Goal: Check status: Check status

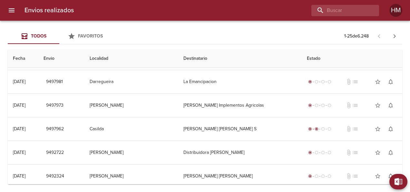
scroll to position [435, 0]
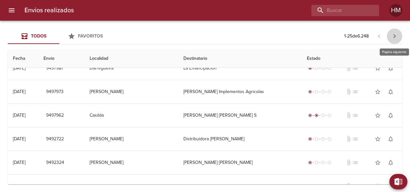
click at [396, 35] on icon "button" at bounding box center [395, 36] width 8 height 8
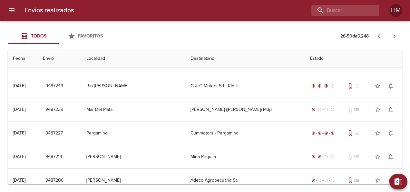
scroll to position [470, 0]
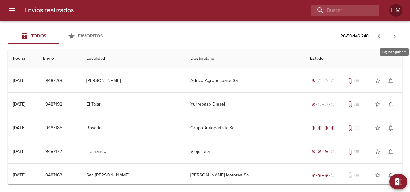
click at [394, 38] on icon "button" at bounding box center [395, 36] width 2 height 4
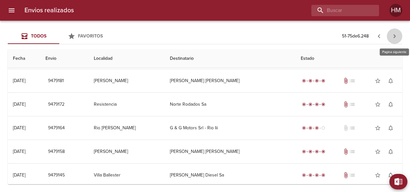
click at [393, 35] on icon "button" at bounding box center [395, 36] width 8 height 8
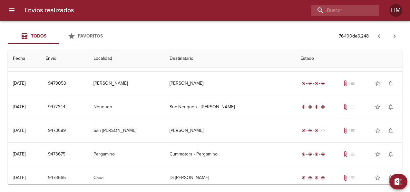
scroll to position [174, 0]
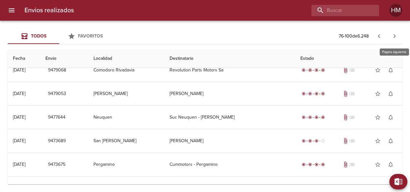
click at [397, 37] on icon "button" at bounding box center [395, 36] width 8 height 8
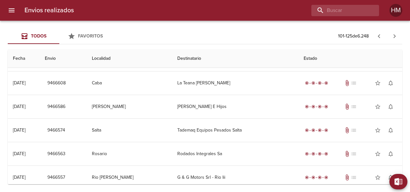
scroll to position [0, 0]
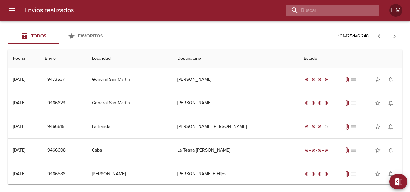
click at [365, 8] on input "buscar" at bounding box center [327, 10] width 83 height 11
type input "MINERA"
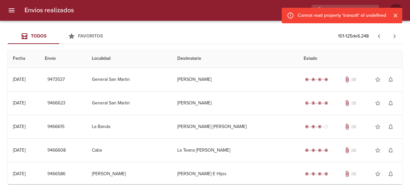
click at [400, 17] on button "Cerrar" at bounding box center [396, 15] width 8 height 8
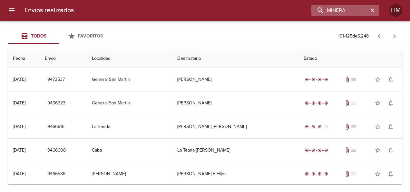
click at [375, 12] on icon "button" at bounding box center [372, 10] width 6 height 6
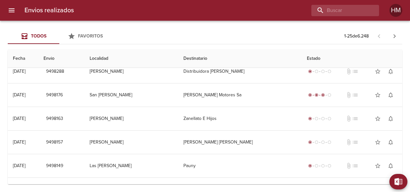
scroll to position [8, 0]
click at [397, 33] on icon "button" at bounding box center [395, 36] width 8 height 8
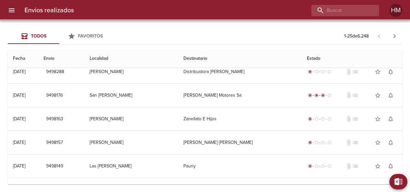
click at [2, 9] on div at bounding box center [3, 96] width 6 height 192
click at [8, 9] on icon "menu" at bounding box center [12, 10] width 8 height 8
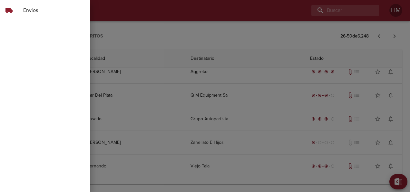
scroll to position [0, 0]
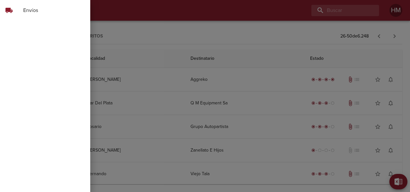
click at [97, 19] on div at bounding box center [205, 96] width 410 height 192
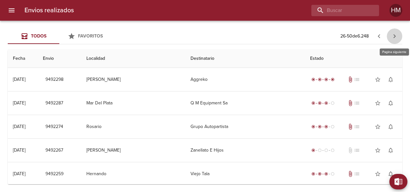
click at [394, 38] on icon "button" at bounding box center [395, 36] width 2 height 4
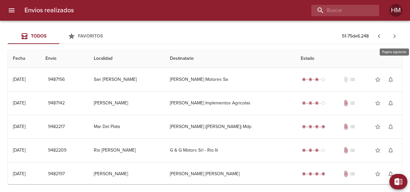
click at [393, 37] on icon "button" at bounding box center [395, 36] width 8 height 8
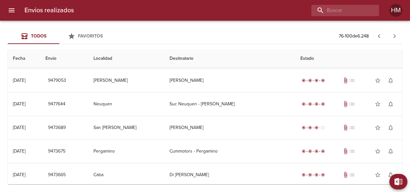
scroll to position [187, 0]
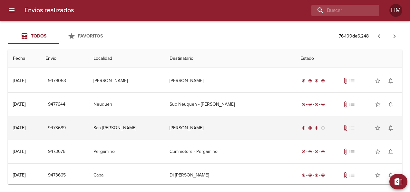
click at [230, 121] on td "[PERSON_NAME]" at bounding box center [230, 127] width 131 height 23
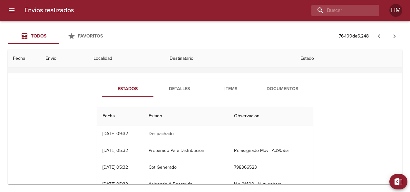
scroll to position [250, 0]
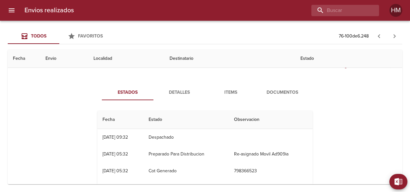
click at [128, 96] on button "Estados" at bounding box center [128, 92] width 52 height 15
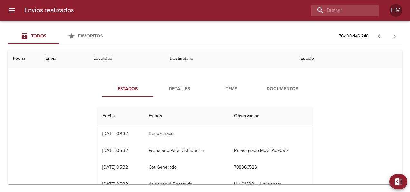
scroll to position [248, 0]
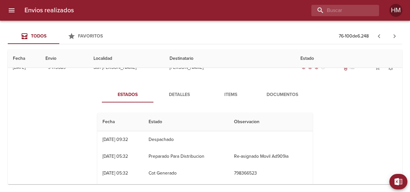
click at [181, 92] on span "Detalles" at bounding box center [179, 95] width 44 height 8
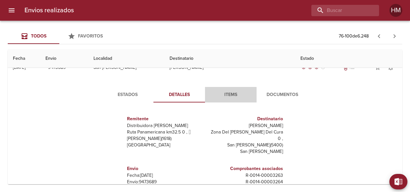
click at [228, 96] on span "Items" at bounding box center [231, 95] width 44 height 8
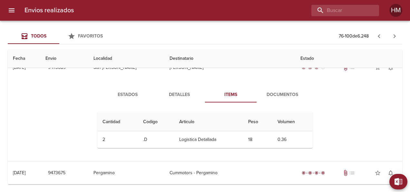
click at [178, 93] on span "Detalles" at bounding box center [179, 95] width 44 height 8
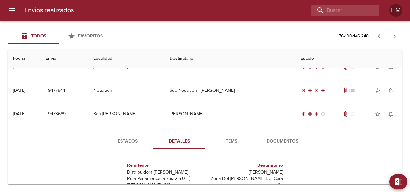
scroll to position [200, 0]
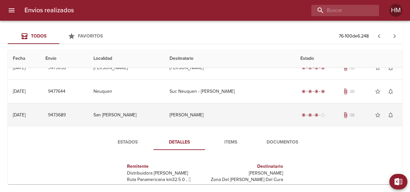
click at [110, 114] on td "San [PERSON_NAME]" at bounding box center [126, 114] width 76 height 23
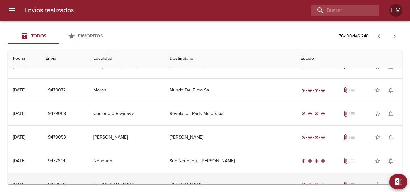
scroll to position [106, 0]
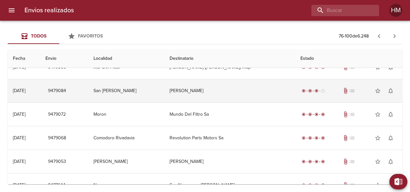
click at [148, 90] on td "San [PERSON_NAME]" at bounding box center [126, 90] width 76 height 23
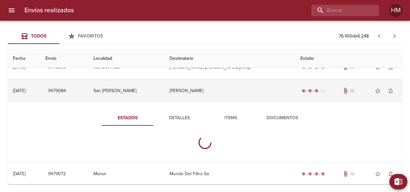
click at [148, 90] on td "San [PERSON_NAME]" at bounding box center [126, 90] width 76 height 23
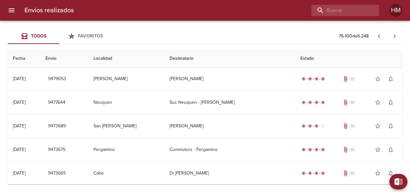
scroll to position [204, 0]
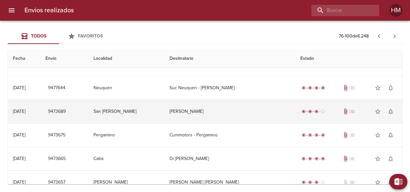
click at [165, 108] on td "San [PERSON_NAME]" at bounding box center [126, 111] width 76 height 23
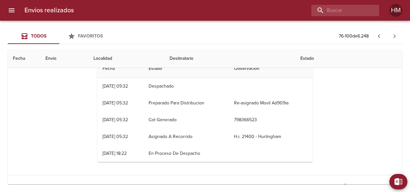
scroll to position [286, 0]
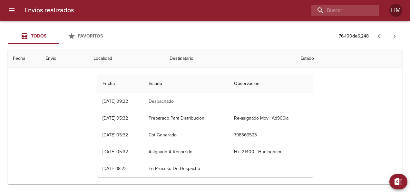
click at [248, 83] on th "Observacion" at bounding box center [271, 84] width 84 height 18
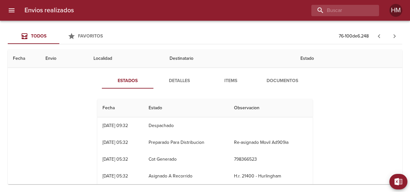
scroll to position [261, 0]
click at [192, 82] on span "Detalles" at bounding box center [179, 81] width 44 height 8
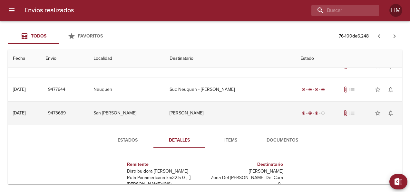
scroll to position [202, 0]
click at [66, 113] on span "9473689" at bounding box center [57, 113] width 18 height 8
click at [228, 107] on td "[PERSON_NAME]" at bounding box center [230, 113] width 131 height 23
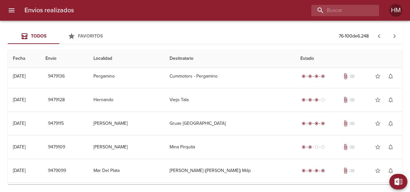
scroll to position [0, 0]
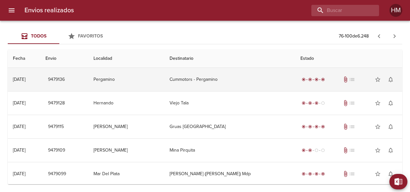
click at [207, 76] on td "Cummotors - Pergamino" at bounding box center [230, 79] width 131 height 23
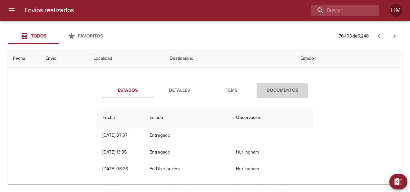
click at [275, 89] on span "Documentos" at bounding box center [283, 90] width 44 height 8
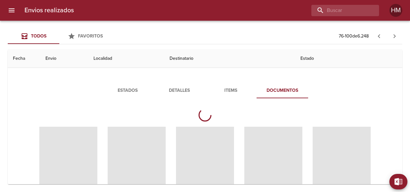
click at [230, 90] on span "Items" at bounding box center [231, 90] width 44 height 8
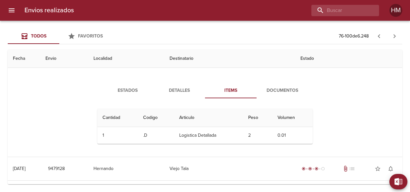
click at [185, 88] on span "Detalles" at bounding box center [179, 90] width 44 height 8
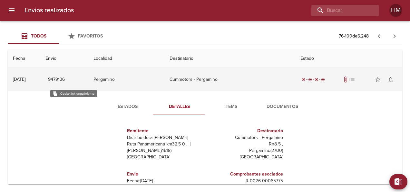
click at [65, 79] on span "9479136" at bounding box center [56, 80] width 17 height 8
click at [87, 82] on td "9479136" at bounding box center [64, 79] width 48 height 23
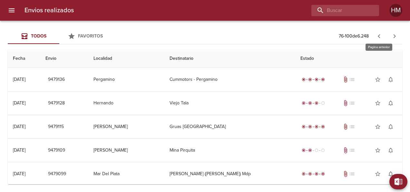
click at [379, 40] on button "button" at bounding box center [379, 35] width 15 height 15
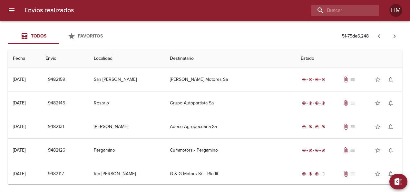
scroll to position [188, 0]
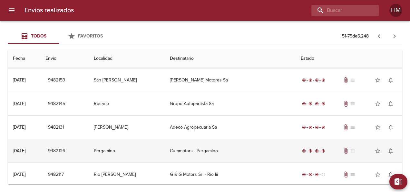
click at [165, 150] on td "Pergamino" at bounding box center [127, 150] width 76 height 23
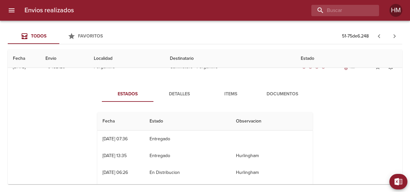
scroll to position [268, 0]
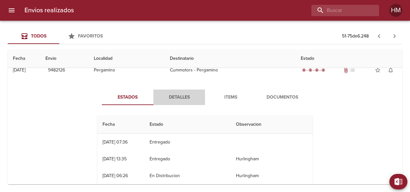
click at [175, 93] on span "Detalles" at bounding box center [179, 97] width 44 height 8
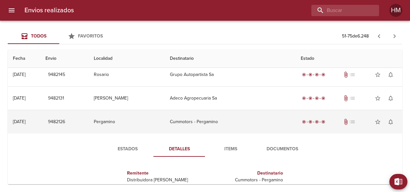
scroll to position [216, 0]
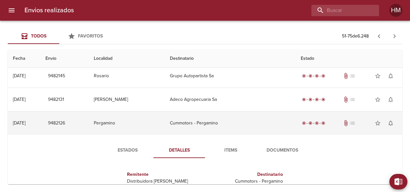
click at [58, 123] on td "9482126" at bounding box center [64, 122] width 48 height 23
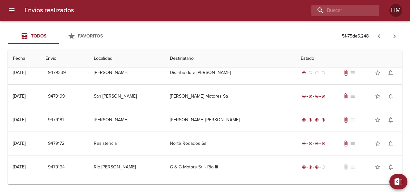
scroll to position [470, 0]
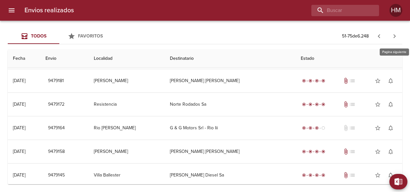
click at [398, 35] on icon "button" at bounding box center [395, 36] width 8 height 8
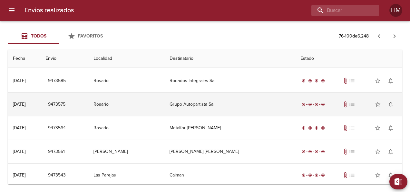
scroll to position [0, 0]
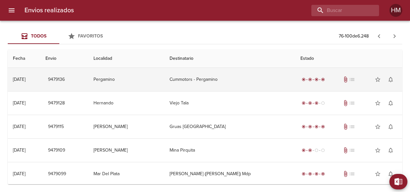
click at [160, 81] on td "Pergamino" at bounding box center [126, 79] width 76 height 23
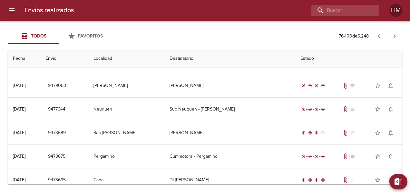
scroll to position [368, 0]
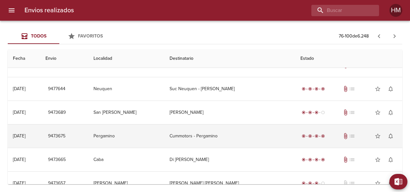
click at [150, 136] on td "Pergamino" at bounding box center [126, 135] width 76 height 23
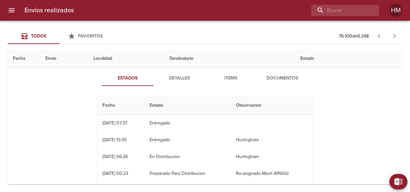
scroll to position [453, 0]
click at [231, 79] on span "Items" at bounding box center [231, 78] width 44 height 8
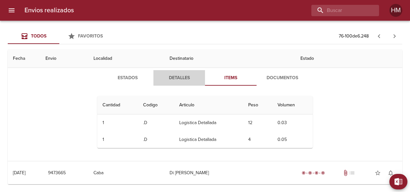
click at [182, 76] on span "Detalles" at bounding box center [179, 78] width 44 height 8
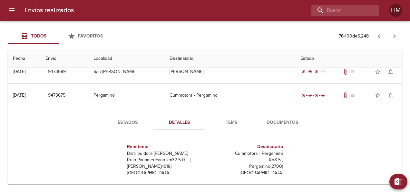
scroll to position [409, 0]
click at [139, 114] on button "Estados" at bounding box center [128, 121] width 52 height 15
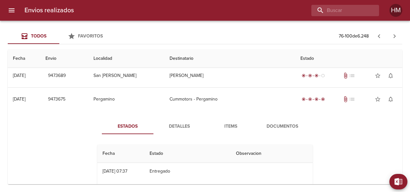
scroll to position [404, 0]
click at [181, 129] on button "Detalles" at bounding box center [180, 126] width 52 height 15
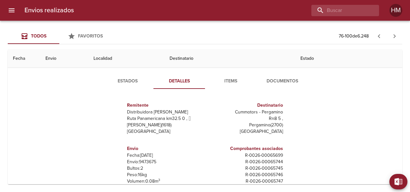
scroll to position [448, 0]
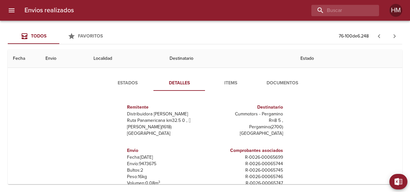
click at [171, 82] on span "Detalles" at bounding box center [179, 83] width 44 height 8
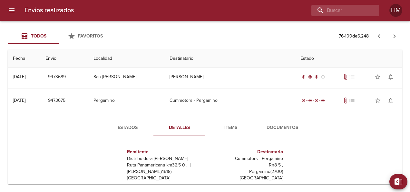
scroll to position [403, 0]
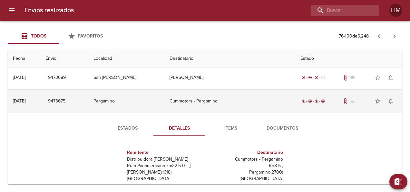
click at [142, 99] on td "Pergamino" at bounding box center [126, 100] width 76 height 23
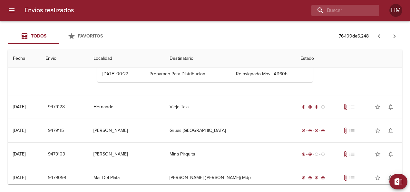
scroll to position [160, 0]
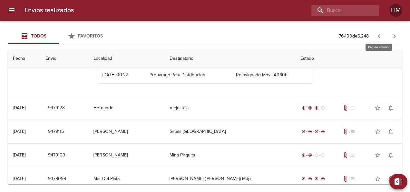
click at [377, 37] on icon "button" at bounding box center [380, 36] width 8 height 8
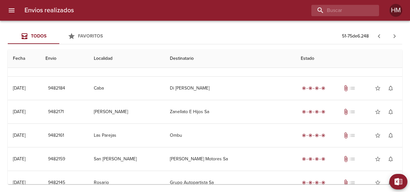
scroll to position [96, 0]
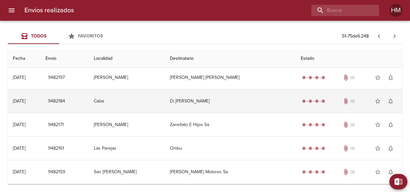
click at [154, 108] on td "Caba" at bounding box center [127, 100] width 76 height 23
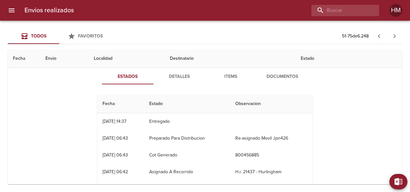
scroll to position [148, 0]
click at [176, 74] on span "Detalles" at bounding box center [179, 77] width 44 height 8
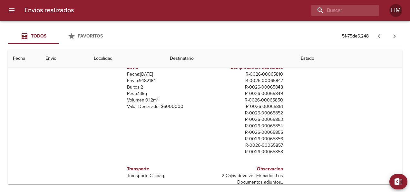
scroll to position [39, 0]
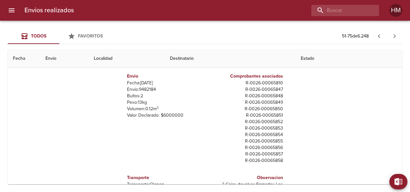
drag, startPoint x: 233, startPoint y: 116, endPoint x: 197, endPoint y: 118, distance: 36.2
click at [197, 118] on div "Envio Fecha: [DATE] Envío: 9482184 Bultos: 2 Peso: 13 kg Volumen: 0.12 m 3 Valo…" at bounding box center [165, 95] width 76 height 51
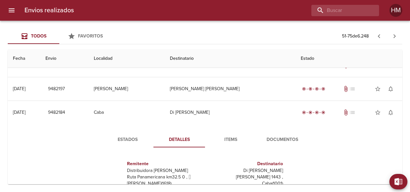
scroll to position [85, 0]
click at [395, 40] on button "button" at bounding box center [394, 35] width 15 height 15
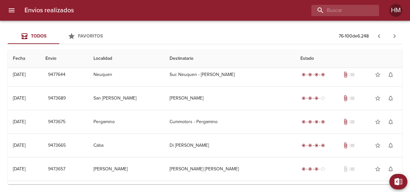
scroll to position [216, 0]
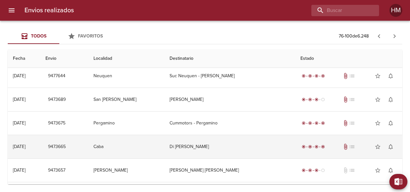
click at [267, 140] on td "Di [PERSON_NAME]" at bounding box center [230, 146] width 131 height 23
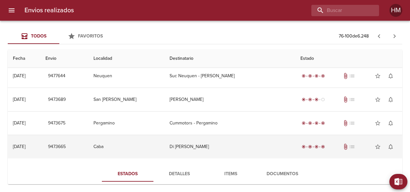
scroll to position [310, 0]
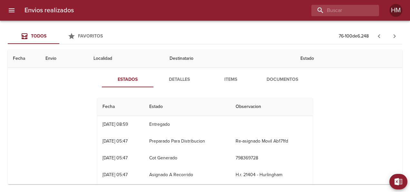
click at [221, 80] on span "Items" at bounding box center [231, 80] width 44 height 8
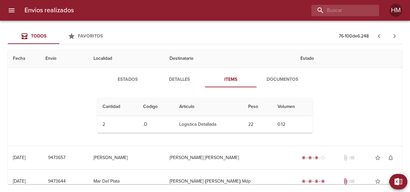
click at [185, 81] on span "Detalles" at bounding box center [179, 80] width 44 height 8
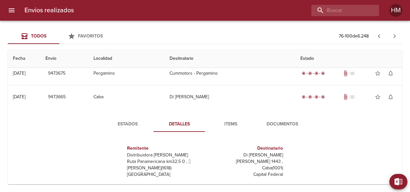
scroll to position [263, 0]
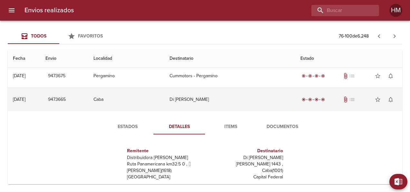
click at [212, 93] on td "Di [PERSON_NAME]" at bounding box center [230, 99] width 131 height 23
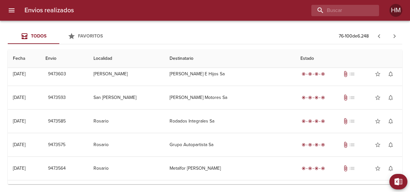
scroll to position [470, 0]
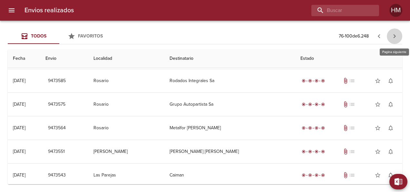
click at [393, 39] on icon "button" at bounding box center [395, 36] width 8 height 8
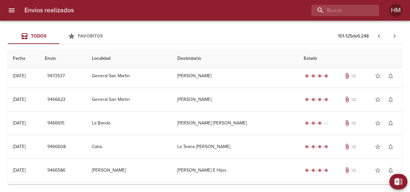
scroll to position [0, 0]
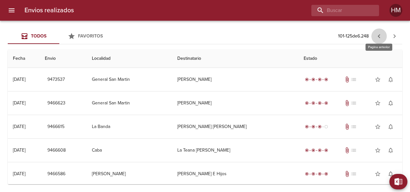
click at [382, 32] on icon "button" at bounding box center [380, 36] width 8 height 8
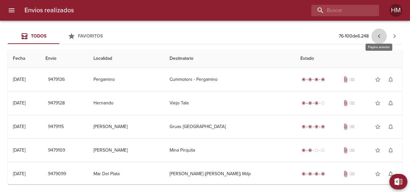
click at [382, 32] on icon "button" at bounding box center [380, 36] width 8 height 8
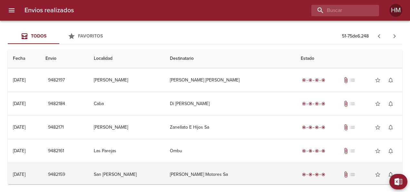
scroll to position [83, 0]
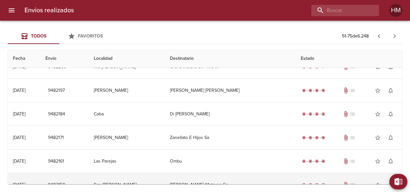
click at [215, 112] on td "Di [PERSON_NAME]" at bounding box center [230, 113] width 131 height 23
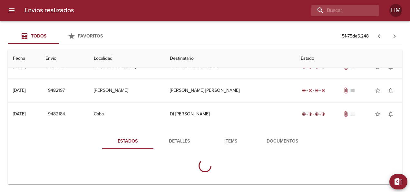
click at [176, 140] on span "Detalles" at bounding box center [179, 141] width 44 height 8
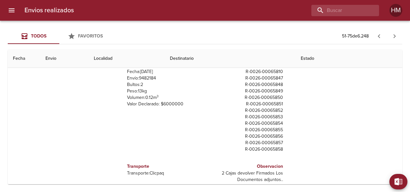
scroll to position [0, 0]
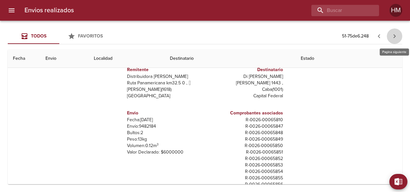
click at [398, 35] on icon "button" at bounding box center [395, 36] width 8 height 8
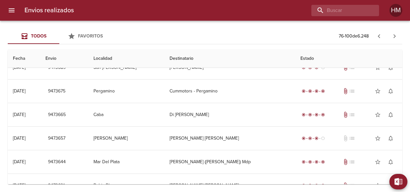
scroll to position [249, 0]
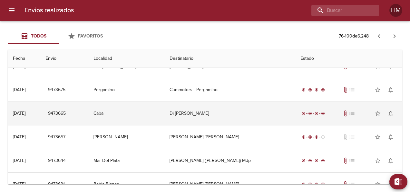
click at [198, 106] on td "Di [PERSON_NAME]" at bounding box center [230, 113] width 131 height 23
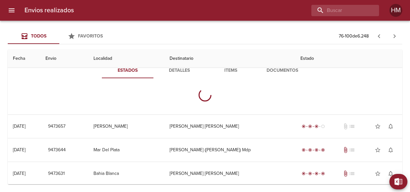
scroll to position [319, 0]
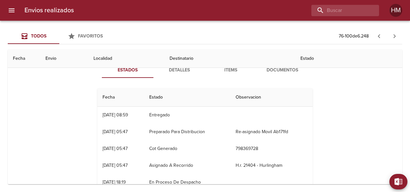
click at [176, 70] on span "Detalles" at bounding box center [179, 70] width 44 height 8
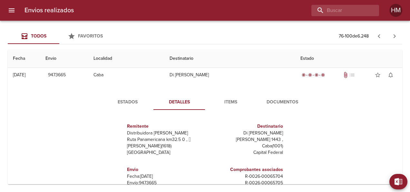
scroll to position [287, 0]
click at [126, 99] on span "Estados" at bounding box center [128, 102] width 44 height 8
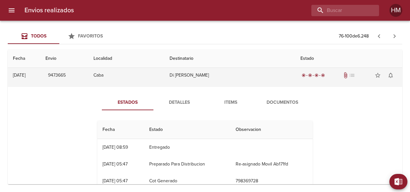
drag, startPoint x: 90, startPoint y: 76, endPoint x: 60, endPoint y: 73, distance: 30.2
click at [60, 73] on td "9473665" at bounding box center [64, 75] width 48 height 23
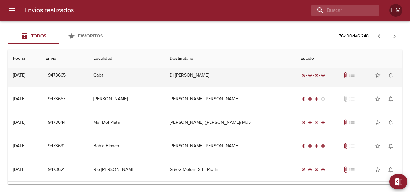
drag, startPoint x: 60, startPoint y: 73, endPoint x: 93, endPoint y: 72, distance: 33.2
click at [88, 72] on td "9473665" at bounding box center [64, 75] width 48 height 23
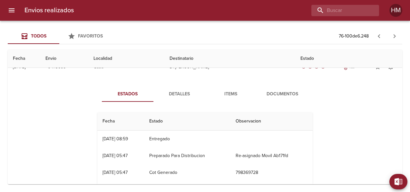
scroll to position [290, 0]
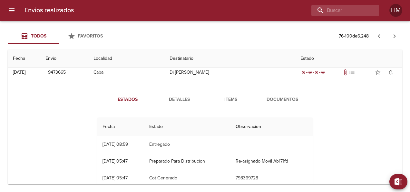
click at [170, 96] on span "Detalles" at bounding box center [179, 100] width 44 height 8
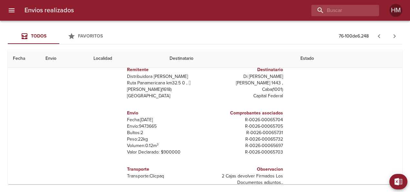
scroll to position [343, 0]
drag, startPoint x: 135, startPoint y: 124, endPoint x: 156, endPoint y: 124, distance: 20.7
click at [156, 124] on p "Envío: 9473665" at bounding box center [165, 126] width 76 height 6
copy p "9473665"
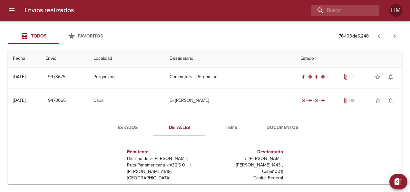
scroll to position [261, 0]
click at [128, 129] on span "Estados" at bounding box center [128, 128] width 44 height 8
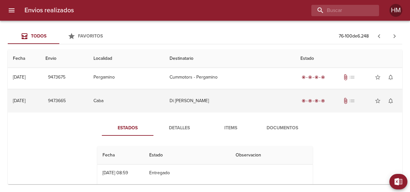
click at [162, 103] on td "Caba" at bounding box center [126, 100] width 76 height 23
click at [158, 101] on td "Caba" at bounding box center [126, 100] width 76 height 23
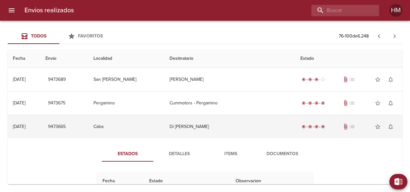
scroll to position [197, 0]
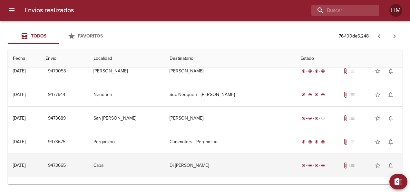
click at [137, 159] on td "Caba" at bounding box center [126, 165] width 76 height 23
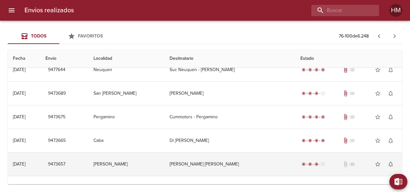
scroll to position [261, 0]
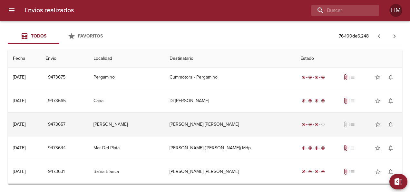
click at [151, 126] on td "[PERSON_NAME]" at bounding box center [126, 124] width 76 height 23
click at [121, 121] on td "[PERSON_NAME]" at bounding box center [126, 124] width 76 height 23
click at [180, 123] on td "[PERSON_NAME] [PERSON_NAME]" at bounding box center [230, 124] width 131 height 23
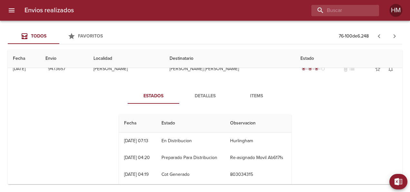
scroll to position [326, 0]
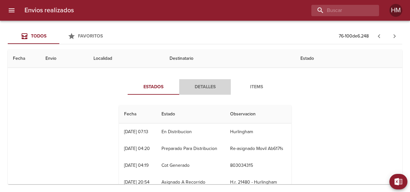
click at [203, 85] on span "Detalles" at bounding box center [205, 87] width 44 height 8
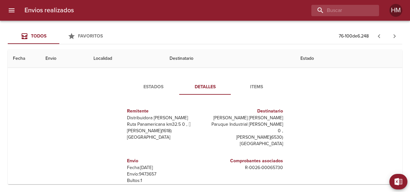
click at [254, 84] on span "Items" at bounding box center [257, 87] width 44 height 8
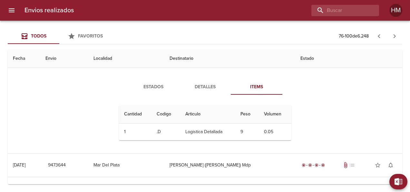
click at [158, 83] on span "Estados" at bounding box center [154, 87] width 44 height 8
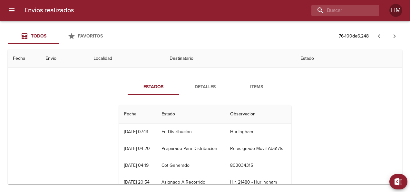
click at [198, 88] on span "Detalles" at bounding box center [205, 87] width 44 height 8
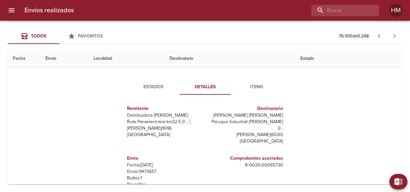
scroll to position [3, 0]
click at [149, 167] on p "Envío: 9473657" at bounding box center [165, 170] width 76 height 6
copy p "9473657"
click at [150, 88] on span "Estados" at bounding box center [154, 87] width 44 height 8
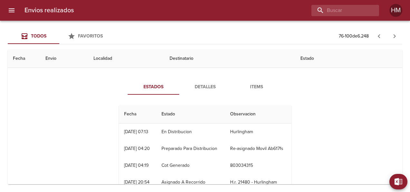
scroll to position [0, 0]
click at [210, 86] on span "Detalles" at bounding box center [205, 87] width 44 height 8
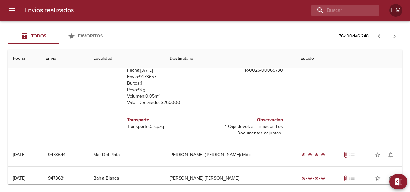
scroll to position [423, 0]
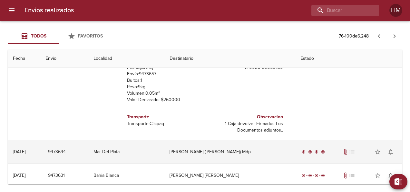
click at [222, 149] on td "[PERSON_NAME] ([PERSON_NAME]) Mdp" at bounding box center [230, 151] width 131 height 23
click at [165, 151] on td "Mar Del Plata" at bounding box center [126, 151] width 76 height 23
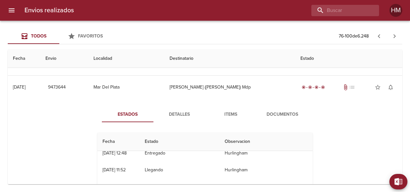
scroll to position [34, 0]
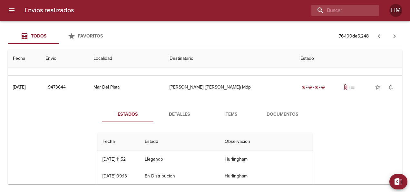
click at [184, 110] on span "Detalles" at bounding box center [179, 114] width 44 height 8
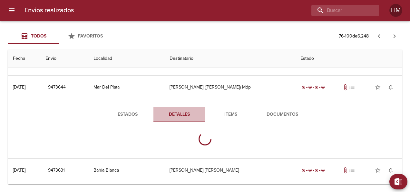
click at [184, 110] on span "Detalles" at bounding box center [179, 114] width 44 height 8
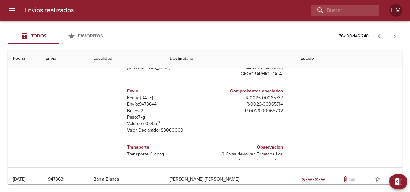
scroll to position [0, 0]
click at [144, 101] on p "Envío: 9473644" at bounding box center [165, 104] width 76 height 6
click at [143, 101] on p "Envío: 9473644" at bounding box center [165, 104] width 76 height 6
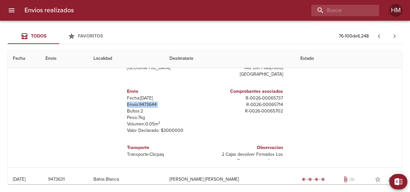
click at [143, 101] on p "Envío: 9473644" at bounding box center [165, 104] width 76 height 6
click at [162, 101] on p "Envío: 9473644" at bounding box center [165, 104] width 76 height 6
click at [167, 108] on p "Bultos: 2" at bounding box center [165, 111] width 76 height 6
click at [152, 101] on p "Envío: 9473644" at bounding box center [165, 104] width 76 height 6
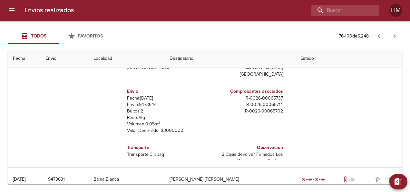
click at [152, 101] on p "Envío: 9473644" at bounding box center [165, 104] width 76 height 6
click at [151, 101] on p "Envío: 9473644" at bounding box center [165, 104] width 76 height 6
copy p "9473644"
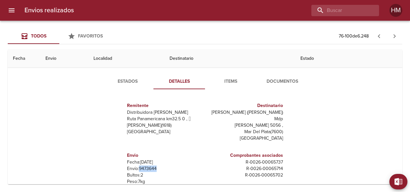
scroll to position [487, 0]
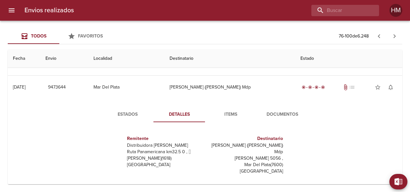
click at [133, 108] on button "Estados" at bounding box center [128, 113] width 52 height 15
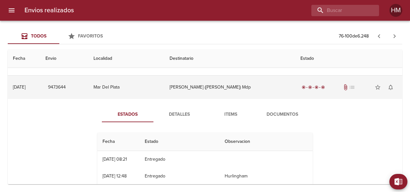
click at [88, 82] on td "9473644" at bounding box center [64, 87] width 48 height 23
click at [133, 87] on td "Mar Del Plata" at bounding box center [126, 87] width 76 height 23
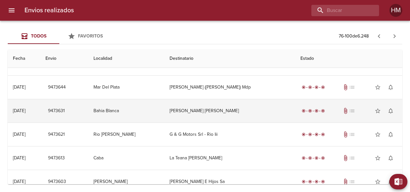
click at [211, 110] on td "[PERSON_NAME] [PERSON_NAME]" at bounding box center [230, 110] width 131 height 23
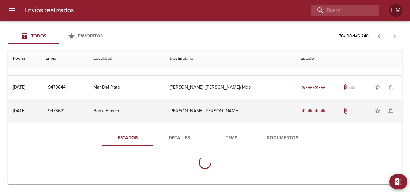
scroll to position [520, 0]
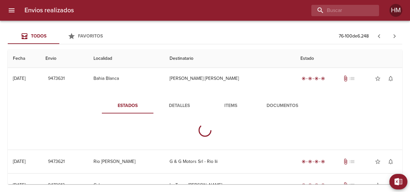
click at [173, 102] on span "Detalles" at bounding box center [179, 106] width 44 height 8
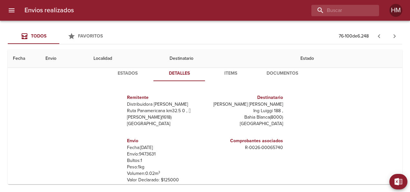
scroll to position [3, 0]
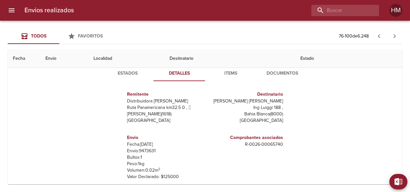
click at [145, 150] on p "Envío: 9473631" at bounding box center [165, 150] width 76 height 6
drag, startPoint x: 145, startPoint y: 150, endPoint x: 159, endPoint y: 148, distance: 14.1
click at [159, 148] on p "Envío: 9473631" at bounding box center [165, 150] width 76 height 6
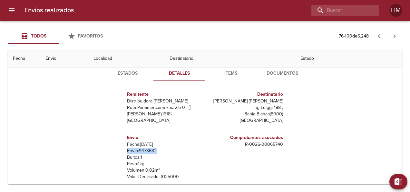
click at [159, 148] on p "Envío: 9473631" at bounding box center [165, 150] width 76 height 6
drag, startPoint x: 159, startPoint y: 148, endPoint x: 156, endPoint y: 149, distance: 3.4
click at [159, 148] on p "Envío: 9473631" at bounding box center [165, 150] width 76 height 6
click at [165, 149] on p "Envío: 9473631" at bounding box center [165, 150] width 76 height 6
click at [150, 149] on p "Envío: 9473631" at bounding box center [165, 150] width 76 height 6
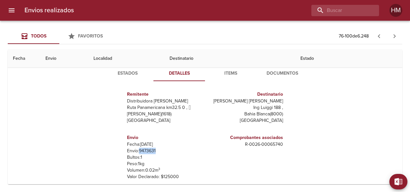
click at [150, 149] on p "Envío: 9473631" at bounding box center [165, 150] width 76 height 6
copy p "9473631"
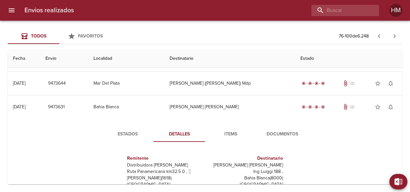
scroll to position [455, 0]
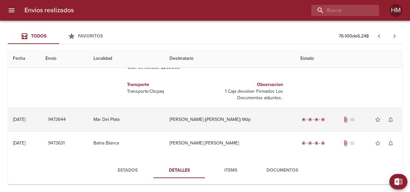
click at [207, 119] on td "[PERSON_NAME] ([PERSON_NAME]) Mdp" at bounding box center [230, 119] width 131 height 23
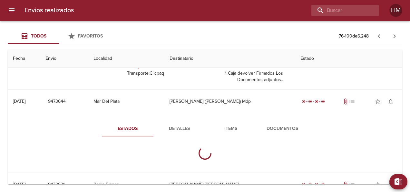
scroll to position [487, 0]
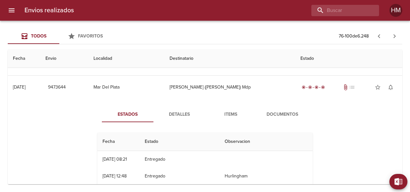
click at [171, 112] on span "Detalles" at bounding box center [179, 114] width 44 height 8
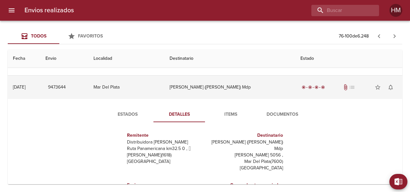
click at [137, 86] on td "Mar Del Plata" at bounding box center [126, 87] width 76 height 23
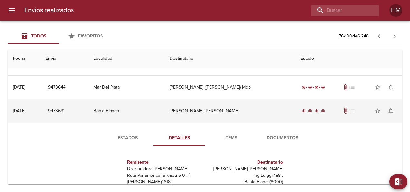
click at [147, 114] on td "Bahia Blanca" at bounding box center [126, 110] width 76 height 23
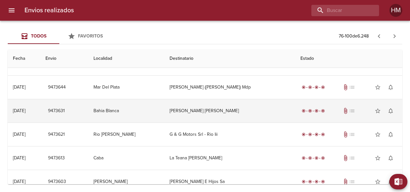
click at [154, 115] on td "Bahia Blanca" at bounding box center [126, 110] width 76 height 23
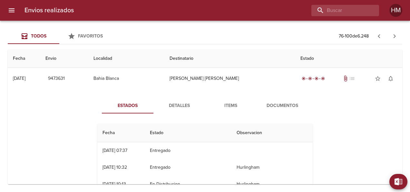
scroll to position [32, 0]
click at [191, 102] on span "Detalles" at bounding box center [179, 106] width 44 height 8
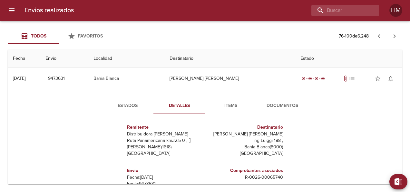
scroll to position [3, 0]
click at [142, 180] on p "Envío: 9473631" at bounding box center [165, 183] width 76 height 6
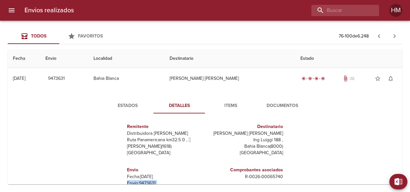
click at [142, 180] on p "Envío: 9473631" at bounding box center [165, 183] width 76 height 6
drag, startPoint x: 142, startPoint y: 179, endPoint x: 155, endPoint y: 180, distance: 12.6
click at [158, 180] on p "Envío: 9473631" at bounding box center [165, 183] width 76 height 6
click at [159, 181] on p "Envío: 9473631" at bounding box center [165, 183] width 76 height 6
click at [147, 181] on p "Envío: 9473631" at bounding box center [165, 183] width 76 height 6
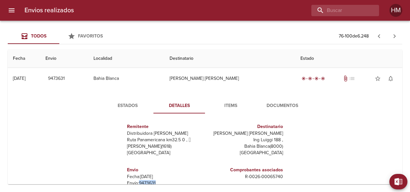
click at [147, 181] on p "Envío: 9473631" at bounding box center [165, 183] width 76 height 6
copy p "9473631"
click at [134, 110] on button "Estados" at bounding box center [128, 105] width 52 height 15
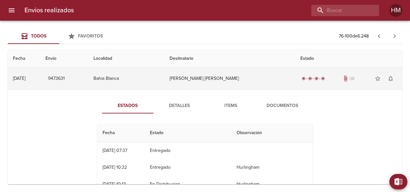
click at [165, 75] on td "Bahia Blanca" at bounding box center [126, 78] width 76 height 23
click at [132, 74] on td "Bahia Blanca" at bounding box center [126, 78] width 76 height 23
click at [156, 82] on td "Bahia Blanca" at bounding box center [126, 78] width 76 height 23
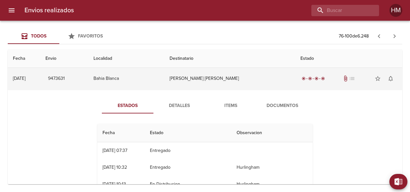
click at [156, 82] on td "Bahia Blanca" at bounding box center [126, 78] width 76 height 23
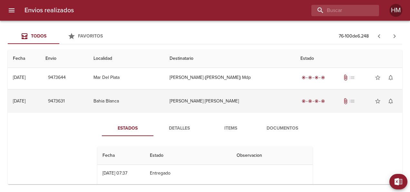
scroll to position [487, 0]
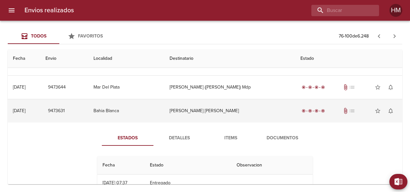
click at [158, 99] on td "Bahia Blanca" at bounding box center [126, 110] width 76 height 23
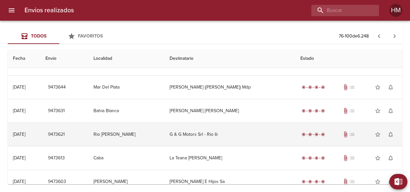
click at [136, 135] on td "Rio [PERSON_NAME]" at bounding box center [126, 134] width 76 height 23
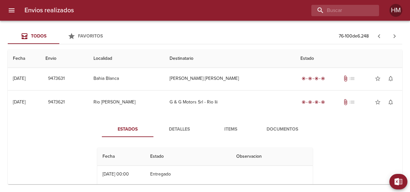
scroll to position [552, 0]
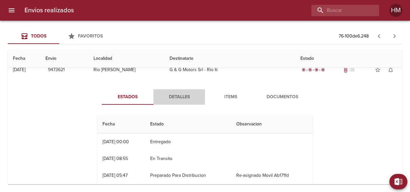
click at [179, 97] on span "Detalles" at bounding box center [179, 97] width 44 height 8
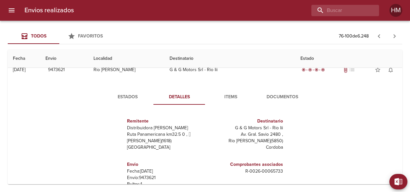
scroll to position [3, 0]
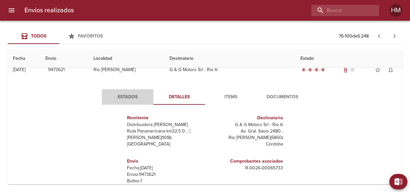
click at [126, 94] on span "Estados" at bounding box center [128, 97] width 44 height 8
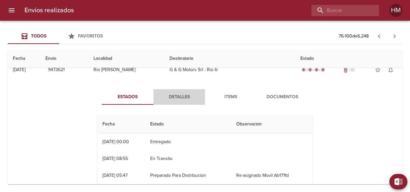
click at [185, 89] on button "Detalles" at bounding box center [180, 96] width 52 height 15
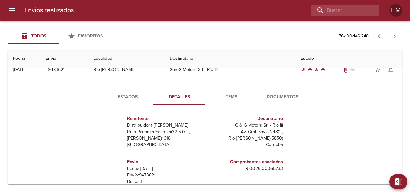
scroll to position [3, 0]
click at [148, 173] on p "Envío: 9473621" at bounding box center [165, 174] width 76 height 6
copy p "9473621"
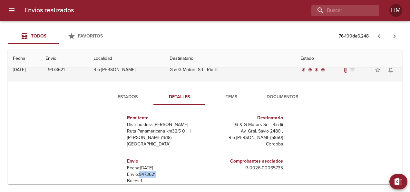
click at [148, 74] on td "Rio [PERSON_NAME]" at bounding box center [126, 69] width 76 height 23
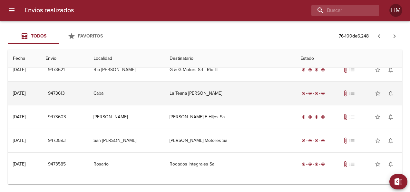
click at [155, 91] on td "Caba" at bounding box center [126, 93] width 76 height 23
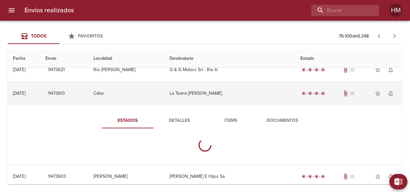
click at [155, 91] on td "Caba" at bounding box center [126, 93] width 76 height 23
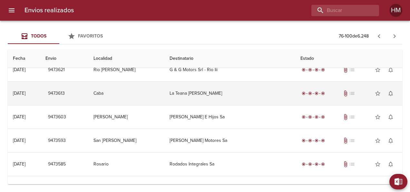
click at [155, 91] on td "Caba" at bounding box center [126, 93] width 76 height 23
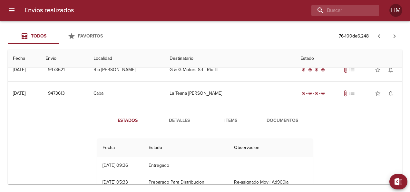
click at [176, 121] on span "Detalles" at bounding box center [179, 120] width 44 height 8
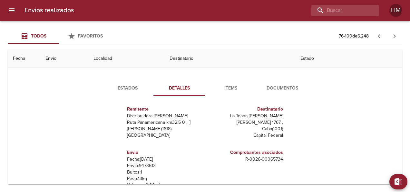
click at [144, 163] on p "Envío: 9473613" at bounding box center [165, 165] width 76 height 6
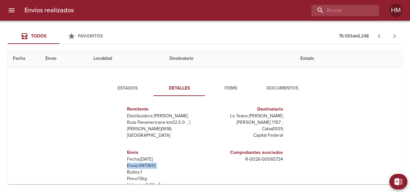
drag, startPoint x: 144, startPoint y: 163, endPoint x: 147, endPoint y: 164, distance: 3.5
click at [153, 164] on p "Envío: 9473613" at bounding box center [165, 165] width 76 height 6
click at [144, 165] on p "Envío: 9473613" at bounding box center [165, 165] width 76 height 6
copy p "9473613"
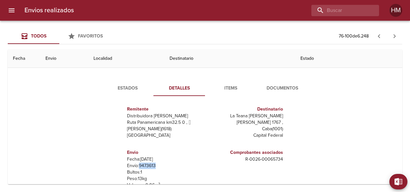
copy p "9473613"
click at [136, 87] on span "Estados" at bounding box center [128, 88] width 44 height 8
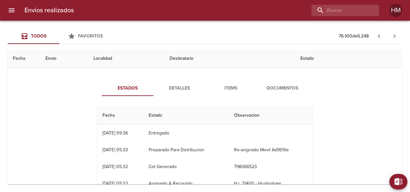
click at [174, 87] on span "Detalles" at bounding box center [179, 88] width 44 height 8
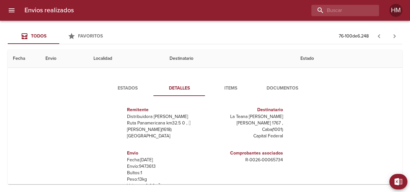
scroll to position [3, 0]
click at [149, 162] on p "Envío: 9473613" at bounding box center [165, 165] width 76 height 6
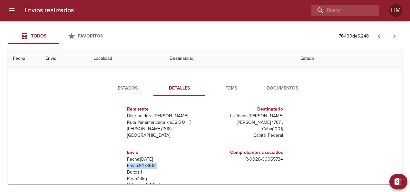
click at [149, 162] on p "Envío: 9473613" at bounding box center [165, 165] width 76 height 6
click at [157, 163] on p "Envío: 9473613" at bounding box center [165, 165] width 76 height 6
click at [162, 164] on p "Envío: 9473613" at bounding box center [165, 165] width 76 height 6
click at [148, 164] on p "Envío: 9473613" at bounding box center [165, 165] width 76 height 6
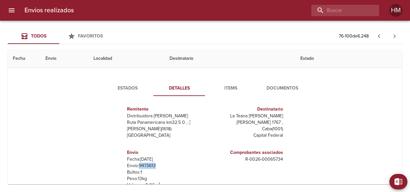
click at [148, 164] on p "Envío: 9473613" at bounding box center [165, 165] width 76 height 6
copy p "9473613"
click at [131, 81] on button "Estados" at bounding box center [128, 87] width 52 height 15
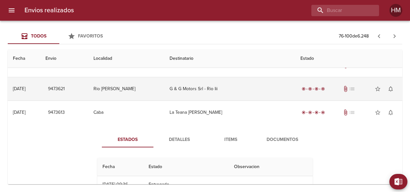
scroll to position [520, 0]
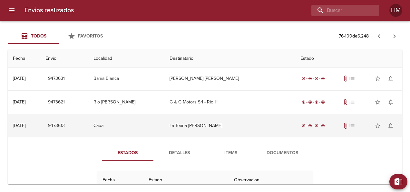
click at [152, 120] on td "Caba" at bounding box center [126, 125] width 76 height 23
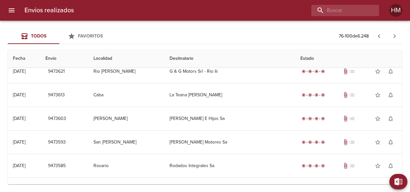
scroll to position [552, 0]
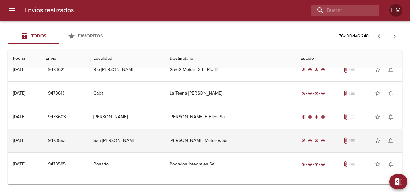
click at [183, 140] on td "[PERSON_NAME] Motores Sa" at bounding box center [230, 140] width 131 height 23
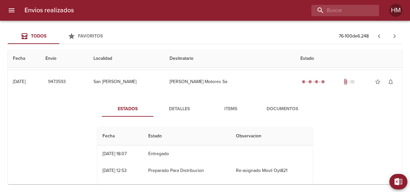
scroll to position [616, 0]
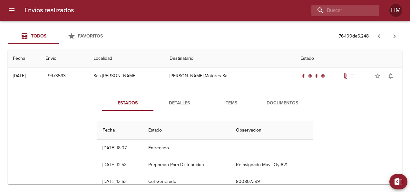
click at [165, 96] on button "Detalles" at bounding box center [180, 102] width 52 height 15
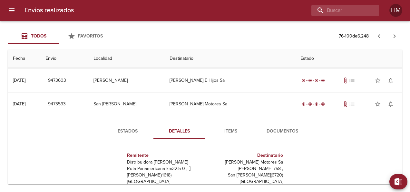
scroll to position [584, 0]
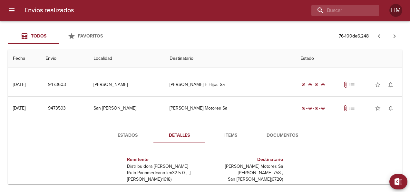
click at [125, 133] on span "Estados" at bounding box center [128, 135] width 44 height 8
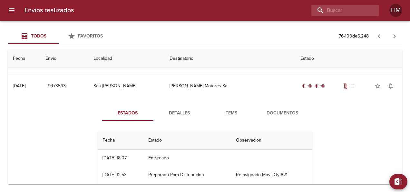
scroll to position [616, 0]
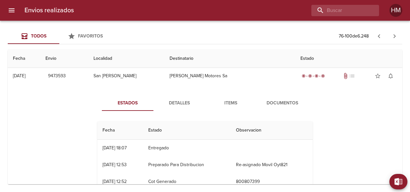
click at [167, 101] on span "Detalles" at bounding box center [179, 103] width 44 height 8
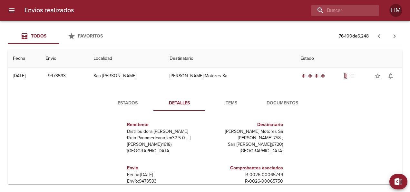
scroll to position [3, 0]
click at [151, 177] on p "Envío: 9473593" at bounding box center [165, 180] width 76 height 6
copy p "9473593"
click at [128, 101] on span "Estados" at bounding box center [128, 103] width 44 height 8
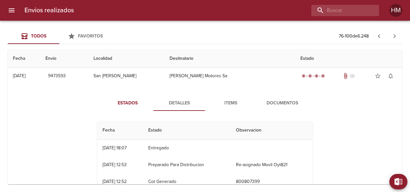
scroll to position [0, 0]
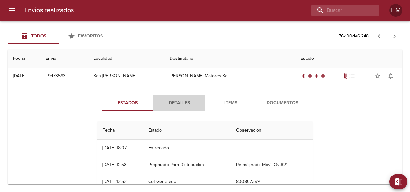
click at [176, 101] on span "Detalles" at bounding box center [179, 103] width 44 height 8
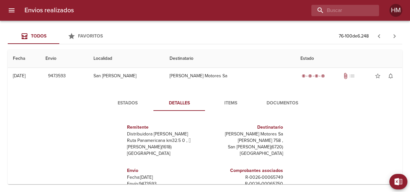
click at [150, 180] on p "Envío: 9473593" at bounding box center [165, 183] width 76 height 6
click at [124, 106] on button "Estados" at bounding box center [128, 102] width 52 height 15
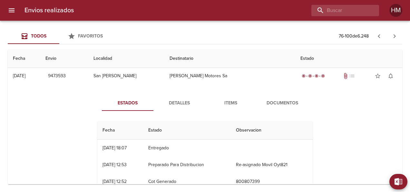
scroll to position [649, 0]
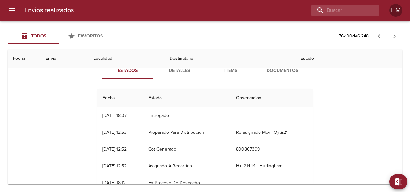
click at [172, 69] on span "Detalles" at bounding box center [179, 71] width 44 height 8
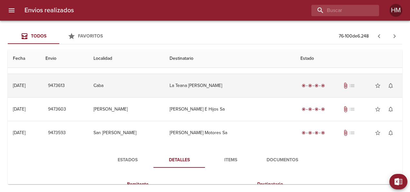
scroll to position [552, 0]
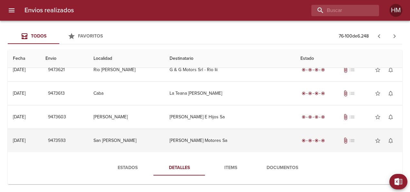
click at [141, 136] on td "San [PERSON_NAME]" at bounding box center [126, 140] width 76 height 23
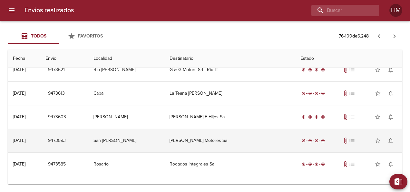
scroll to position [584, 0]
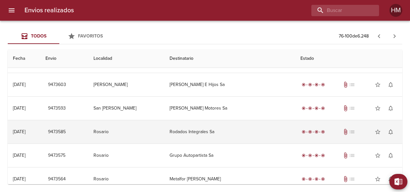
click at [111, 133] on td "Rosario" at bounding box center [126, 131] width 76 height 23
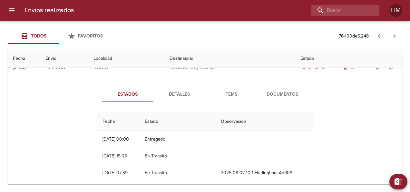
scroll to position [616, 0]
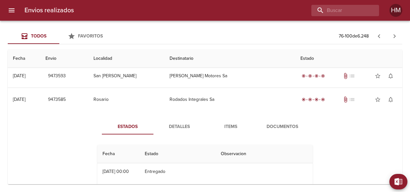
click at [169, 125] on span "Detalles" at bounding box center [179, 127] width 44 height 8
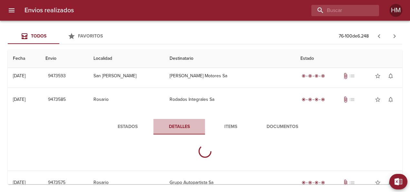
click at [169, 125] on span "Detalles" at bounding box center [179, 127] width 44 height 8
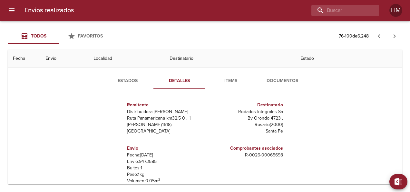
scroll to position [649, 0]
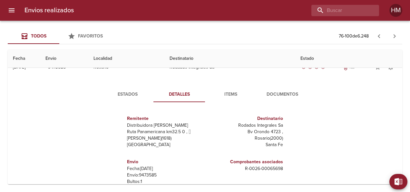
click at [146, 173] on p "Envío: 9473585" at bounding box center [165, 175] width 76 height 6
click at [126, 96] on button "Estados" at bounding box center [128, 93] width 52 height 15
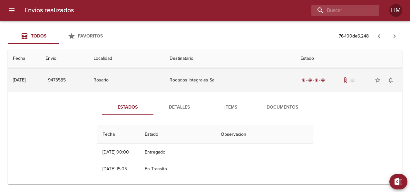
scroll to position [616, 0]
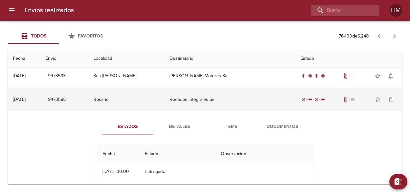
click at [120, 92] on td "Rosario" at bounding box center [126, 99] width 76 height 23
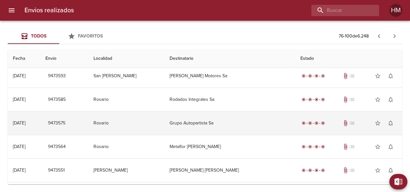
click at [140, 117] on td "Rosario" at bounding box center [126, 122] width 76 height 23
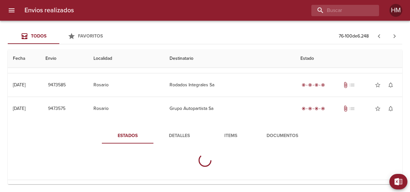
scroll to position [649, 0]
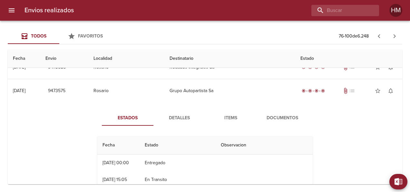
click at [182, 114] on span "Detalles" at bounding box center [179, 118] width 44 height 8
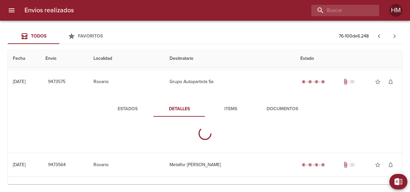
scroll to position [681, 0]
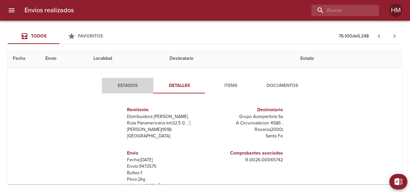
click at [120, 85] on span "Estados" at bounding box center [128, 86] width 44 height 8
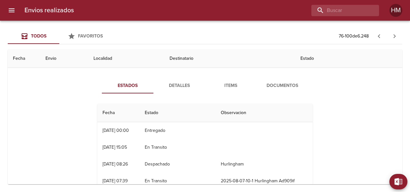
click at [173, 83] on span "Detalles" at bounding box center [179, 86] width 44 height 8
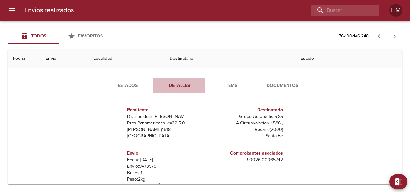
click at [173, 83] on span "Detalles" at bounding box center [179, 86] width 44 height 8
click at [146, 163] on p "Envío: 9473575" at bounding box center [165, 166] width 76 height 6
click at [147, 163] on p "Envío: 9473575" at bounding box center [165, 166] width 76 height 6
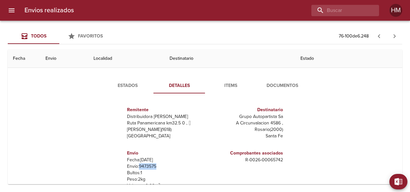
click at [147, 163] on p "Envío: 9473575" at bounding box center [165, 166] width 76 height 6
drag, startPoint x: 147, startPoint y: 162, endPoint x: 178, endPoint y: 160, distance: 31.3
click at [185, 159] on p "Fecha: [DATE]" at bounding box center [165, 160] width 76 height 6
click at [147, 163] on p "Envío: 9473575" at bounding box center [165, 166] width 76 height 6
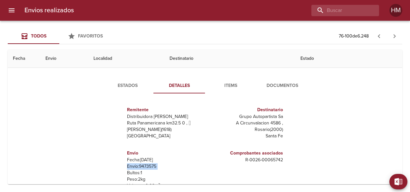
click at [147, 163] on p "Envío: 9473575" at bounding box center [165, 166] width 76 height 6
drag, startPoint x: 147, startPoint y: 161, endPoint x: 169, endPoint y: 161, distance: 21.9
click at [169, 163] on p "Envío: 9473575" at bounding box center [165, 166] width 76 height 6
click at [156, 164] on p "Envío: 9473575" at bounding box center [165, 166] width 76 height 6
click at [147, 164] on p "Envío: 9473575" at bounding box center [165, 166] width 76 height 6
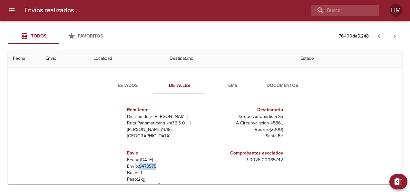
click at [147, 164] on p "Envío: 9473575" at bounding box center [165, 166] width 76 height 6
click at [125, 83] on span "Estados" at bounding box center [128, 86] width 44 height 8
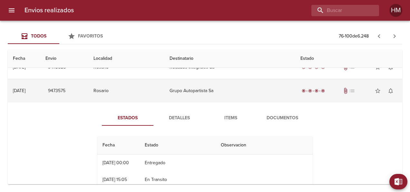
click at [141, 92] on td "Rosario" at bounding box center [126, 90] width 76 height 23
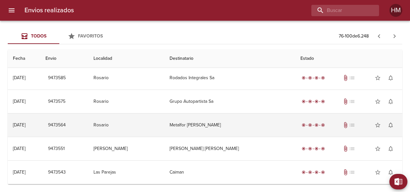
scroll to position [635, 0]
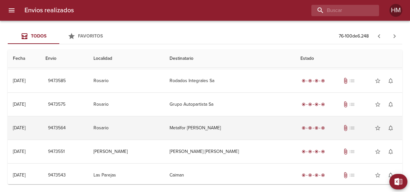
click at [107, 126] on td "Rosario" at bounding box center [126, 127] width 76 height 23
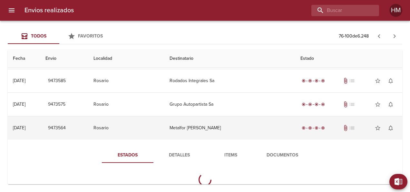
scroll to position [649, 0]
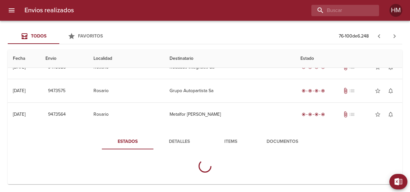
click at [176, 137] on span "Detalles" at bounding box center [179, 141] width 44 height 8
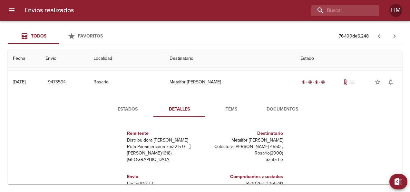
scroll to position [3, 0]
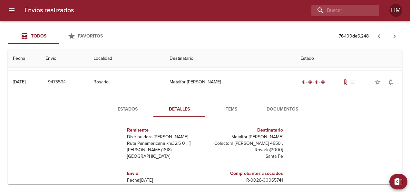
click at [131, 110] on span "Estados" at bounding box center [128, 109] width 44 height 8
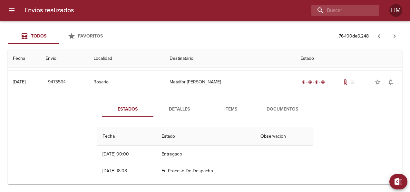
scroll to position [0, 0]
click at [171, 105] on span "Detalles" at bounding box center [179, 109] width 44 height 8
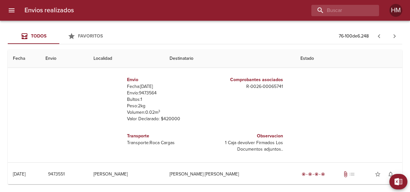
click at [147, 90] on p "Envío: 9473564" at bounding box center [165, 93] width 76 height 6
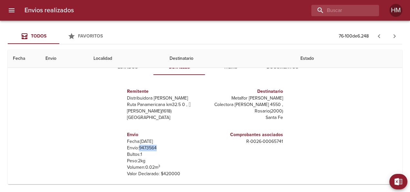
scroll to position [713, 0]
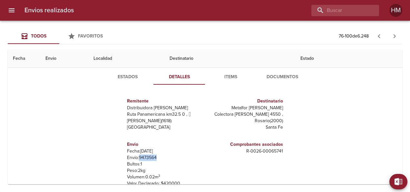
click at [130, 77] on span "Estados" at bounding box center [128, 77] width 44 height 8
drag, startPoint x: 130, startPoint y: 77, endPoint x: 134, endPoint y: 82, distance: 6.7
click at [130, 77] on span "Estados" at bounding box center [128, 77] width 44 height 8
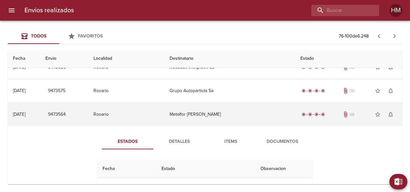
click at [125, 109] on td "Rosario" at bounding box center [126, 114] width 76 height 23
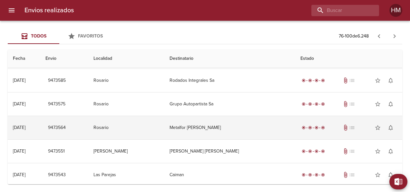
scroll to position [635, 0]
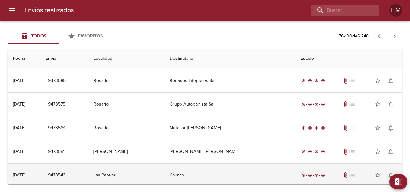
click at [135, 170] on td "Las Parejas" at bounding box center [126, 174] width 76 height 23
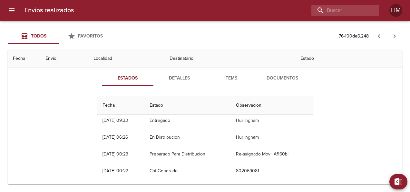
scroll to position [0, 0]
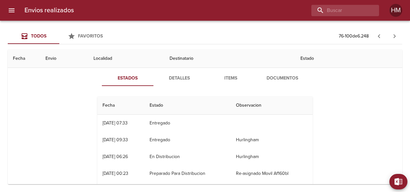
click at [173, 74] on span "Detalles" at bounding box center [179, 78] width 44 height 8
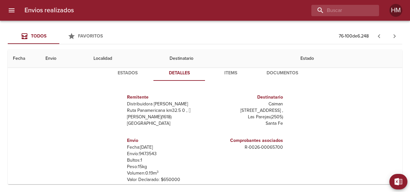
scroll to position [727, 0]
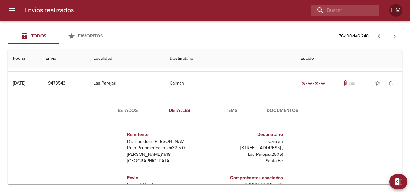
click at [114, 107] on span "Estados" at bounding box center [128, 110] width 44 height 8
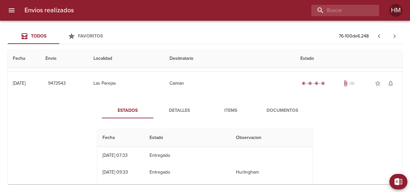
click at [175, 110] on span "Detalles" at bounding box center [179, 110] width 44 height 8
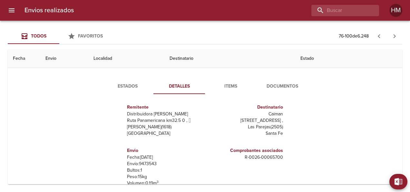
scroll to position [759, 0]
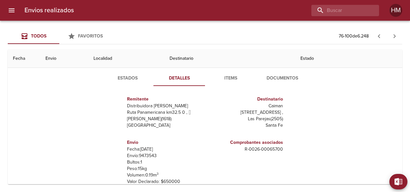
click at [145, 152] on p "Envío: 9473543" at bounding box center [165, 155] width 76 height 6
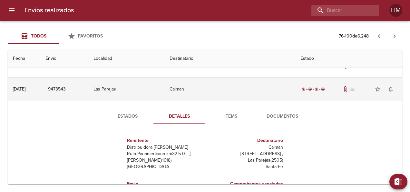
scroll to position [694, 0]
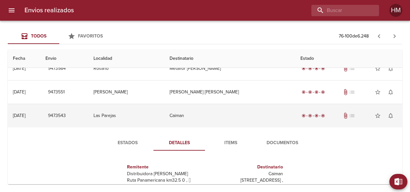
click at [131, 110] on td "Las Parejas" at bounding box center [126, 115] width 76 height 23
click at [157, 91] on td "[PERSON_NAME]" at bounding box center [126, 91] width 76 height 23
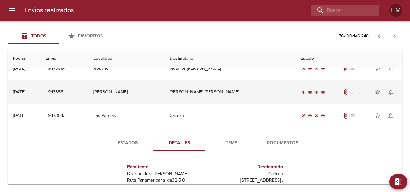
click at [157, 91] on td "[PERSON_NAME]" at bounding box center [126, 91] width 76 height 23
drag, startPoint x: 157, startPoint y: 91, endPoint x: 128, endPoint y: 91, distance: 29.0
click at [128, 91] on td "[PERSON_NAME]" at bounding box center [126, 91] width 76 height 23
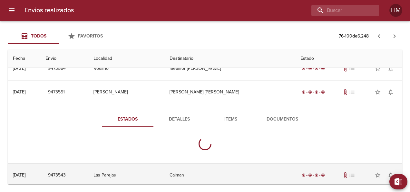
click at [123, 169] on td "Las Parejas" at bounding box center [126, 174] width 76 height 23
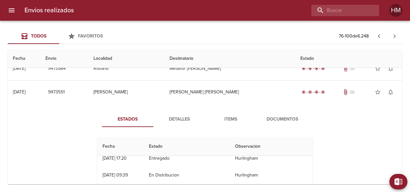
scroll to position [32, 0]
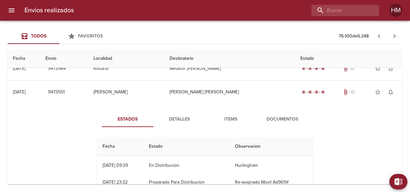
click at [183, 116] on span "Detalles" at bounding box center [179, 119] width 44 height 8
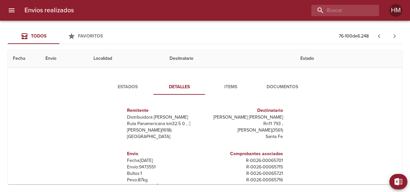
scroll to position [0, 0]
click at [125, 86] on span "Estados" at bounding box center [128, 87] width 44 height 8
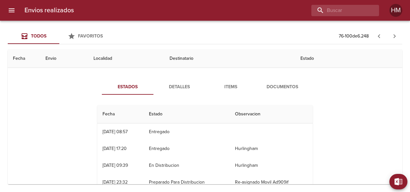
click at [173, 86] on span "Detalles" at bounding box center [179, 87] width 44 height 8
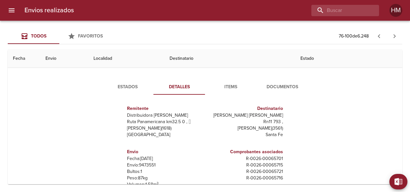
scroll to position [3, 0]
click at [131, 83] on span "Estados" at bounding box center [128, 87] width 44 height 8
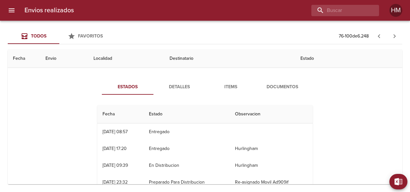
scroll to position [0, 0]
click at [184, 76] on div "Estados Detalles Items Documentos Fecha Estado Observacion 14/08 [DATE] 08:57 E…" at bounding box center [205, 153] width 385 height 165
click at [182, 84] on span "Detalles" at bounding box center [179, 87] width 44 height 8
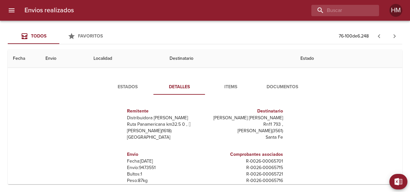
click at [143, 166] on p "Envío: 9473551" at bounding box center [165, 167] width 76 height 6
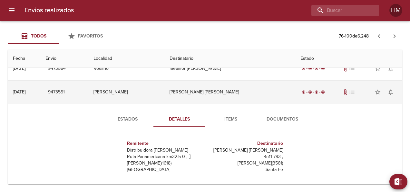
click at [148, 86] on td "[PERSON_NAME]" at bounding box center [126, 91] width 76 height 23
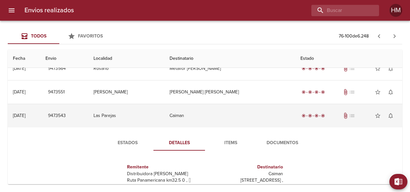
click at [165, 117] on td "Las Parejas" at bounding box center [126, 115] width 76 height 23
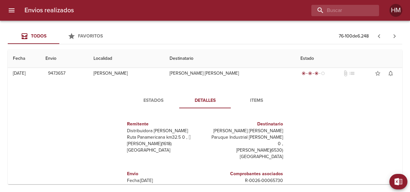
scroll to position [0, 0]
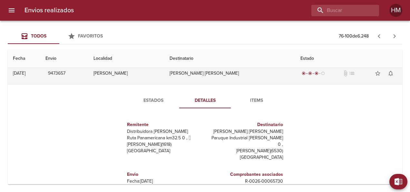
click at [116, 73] on td "[PERSON_NAME]" at bounding box center [126, 73] width 76 height 23
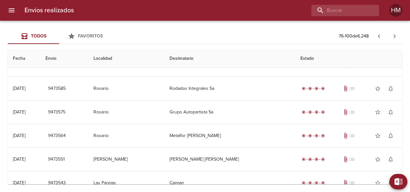
scroll to position [470, 0]
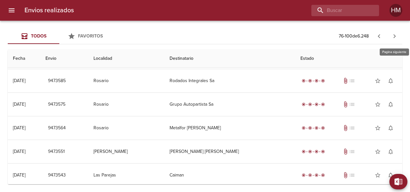
click at [398, 30] on button "button" at bounding box center [394, 35] width 15 height 15
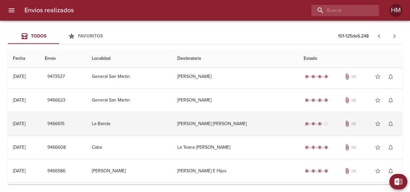
scroll to position [0, 0]
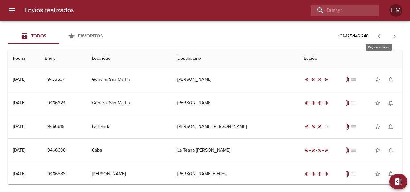
click at [376, 35] on icon "button" at bounding box center [380, 36] width 8 height 8
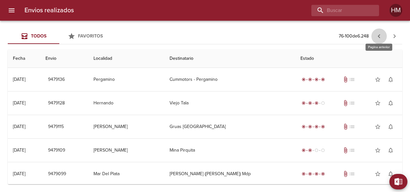
click at [379, 35] on icon "button" at bounding box center [379, 36] width 2 height 4
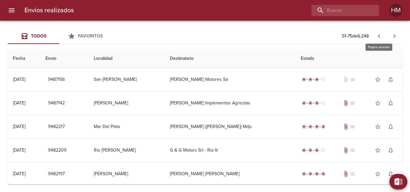
click at [383, 38] on icon "button" at bounding box center [380, 36] width 8 height 8
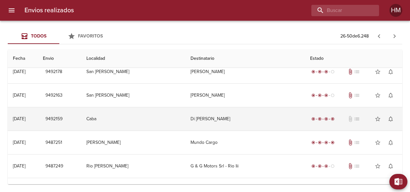
scroll to position [355, 0]
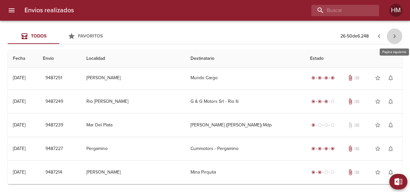
click at [393, 35] on icon "button" at bounding box center [395, 36] width 8 height 8
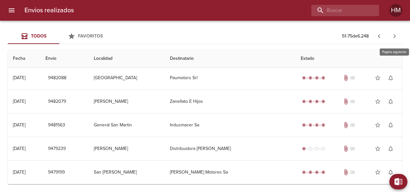
scroll to position [0, 0]
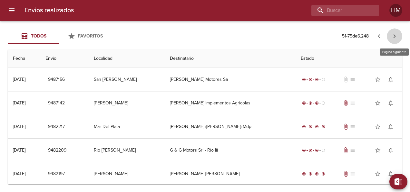
click at [393, 35] on icon "button" at bounding box center [395, 36] width 8 height 8
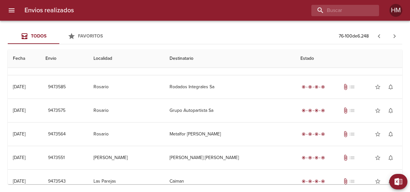
scroll to position [470, 0]
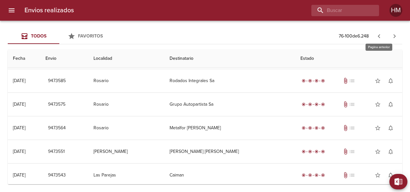
click at [380, 34] on icon "button" at bounding box center [380, 36] width 8 height 8
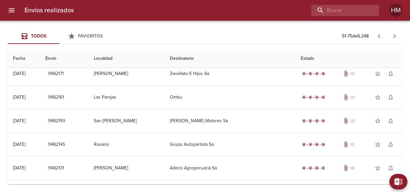
scroll to position [115, 0]
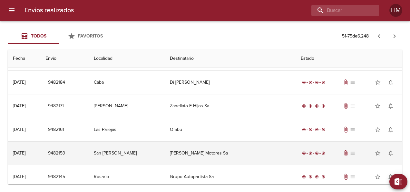
click at [147, 154] on td "San [PERSON_NAME]" at bounding box center [127, 152] width 76 height 23
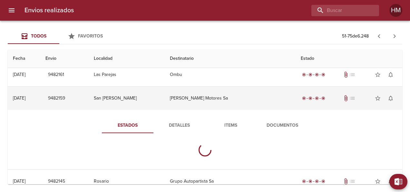
scroll to position [179, 0]
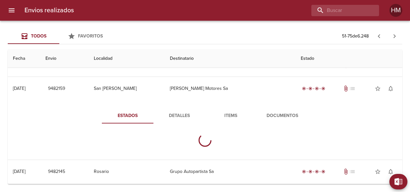
click at [177, 113] on span "Detalles" at bounding box center [179, 116] width 44 height 8
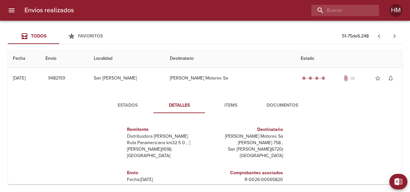
scroll to position [147, 0]
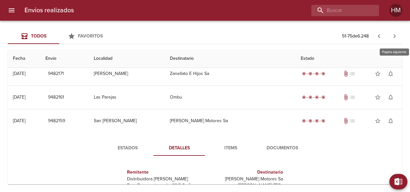
click at [391, 33] on icon "button" at bounding box center [395, 36] width 8 height 8
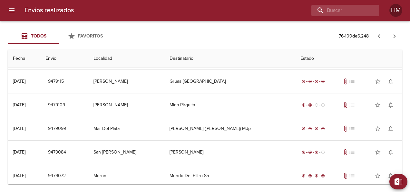
scroll to position [0, 0]
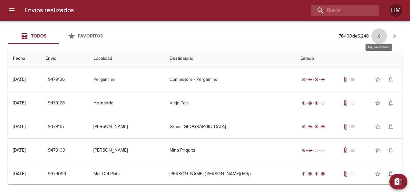
click at [378, 34] on icon "button" at bounding box center [380, 36] width 8 height 8
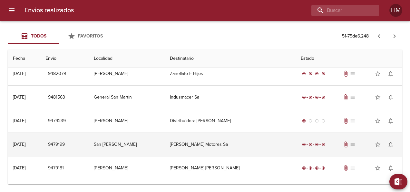
scroll to position [373, 0]
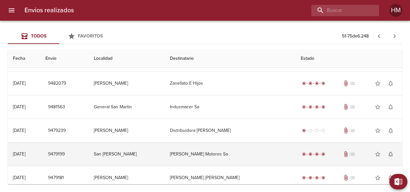
click at [165, 152] on td "San [PERSON_NAME]" at bounding box center [127, 153] width 76 height 23
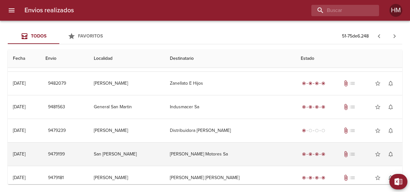
click at [165, 152] on td "San [PERSON_NAME]" at bounding box center [127, 153] width 76 height 23
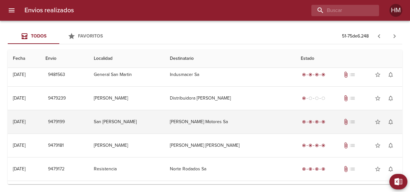
click at [202, 122] on td "[PERSON_NAME] Motores Sa" at bounding box center [230, 121] width 131 height 23
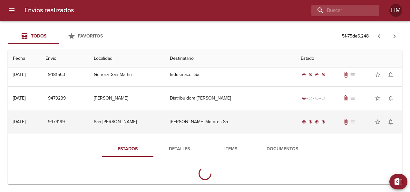
scroll to position [438, 0]
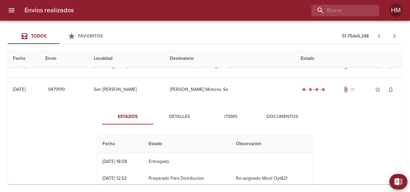
click at [177, 116] on span "Detalles" at bounding box center [179, 117] width 44 height 8
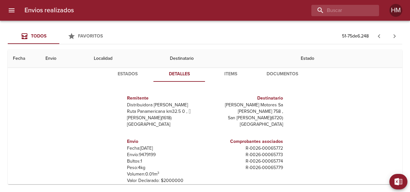
scroll to position [470, 0]
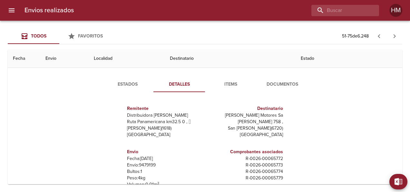
click at [128, 83] on span "Estados" at bounding box center [128, 84] width 44 height 8
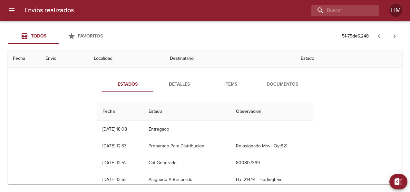
scroll to position [438, 0]
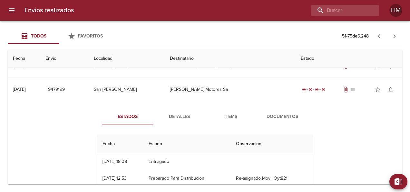
click at [166, 115] on span "Detalles" at bounding box center [179, 117] width 44 height 8
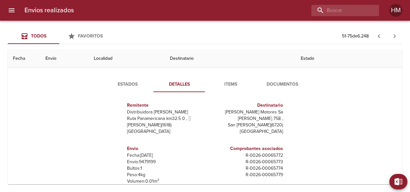
scroll to position [502, 0]
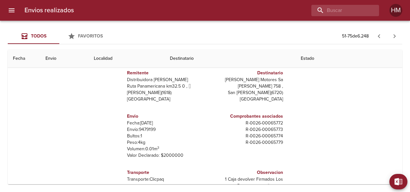
click at [143, 126] on p "Envío: 9479199" at bounding box center [165, 129] width 76 height 6
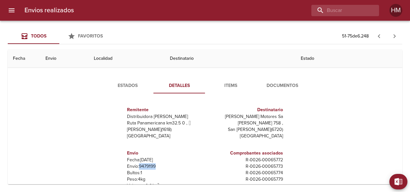
scroll to position [438, 0]
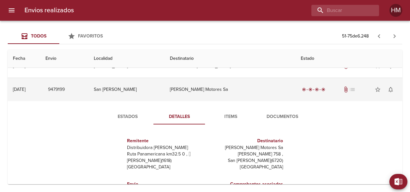
click at [165, 90] on td "San [PERSON_NAME]" at bounding box center [127, 89] width 76 height 23
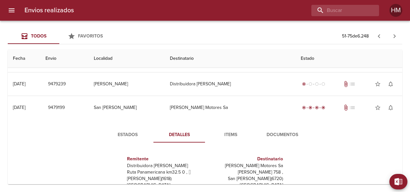
scroll to position [405, 0]
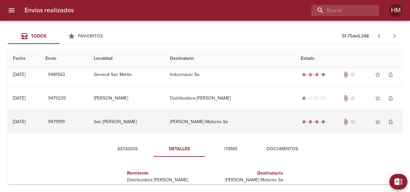
click at [195, 120] on td "[PERSON_NAME] Motores Sa" at bounding box center [230, 121] width 131 height 23
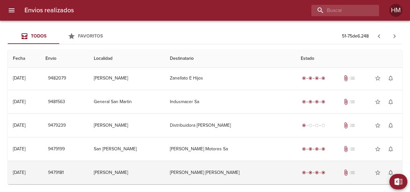
scroll to position [420, 0]
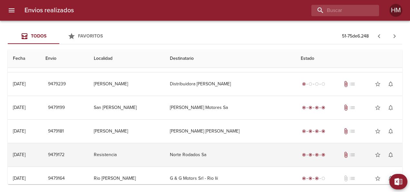
click at [214, 152] on td "Norte Rodados Sa" at bounding box center [230, 154] width 131 height 23
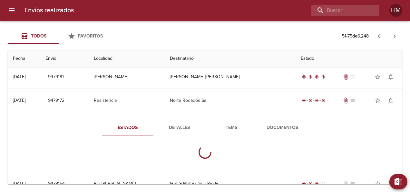
scroll to position [484, 0]
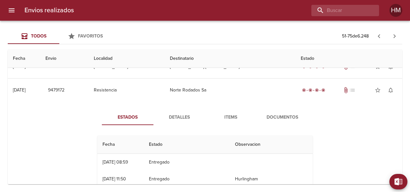
click at [184, 114] on span "Detalles" at bounding box center [179, 117] width 44 height 8
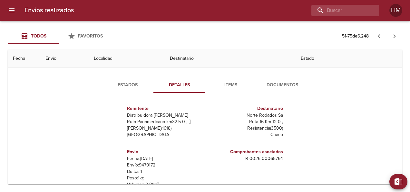
scroll to position [0, 0]
click at [126, 85] on span "Estados" at bounding box center [128, 85] width 44 height 8
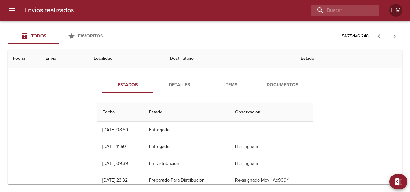
click at [111, 109] on th "Fecha" at bounding box center [120, 112] width 46 height 18
click at [167, 81] on span "Detalles" at bounding box center [179, 85] width 44 height 8
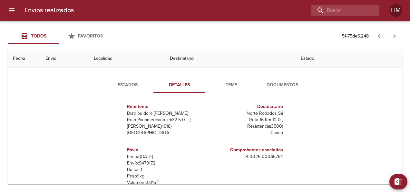
scroll to position [3, 0]
click at [145, 159] on p "Envío: 9479172" at bounding box center [165, 162] width 76 height 6
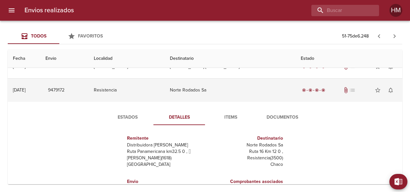
click at [147, 92] on td "Resistencia" at bounding box center [127, 89] width 76 height 23
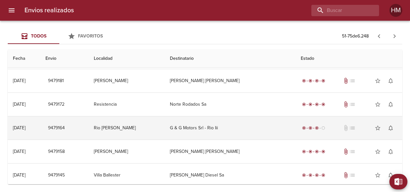
scroll to position [470, 0]
click at [126, 124] on td "Rio [PERSON_NAME]" at bounding box center [127, 127] width 76 height 23
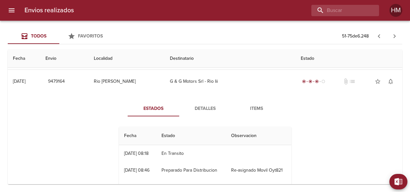
scroll to position [3, 0]
click at [197, 106] on span "Detalles" at bounding box center [205, 109] width 44 height 8
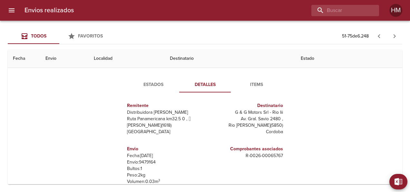
scroll to position [549, 0]
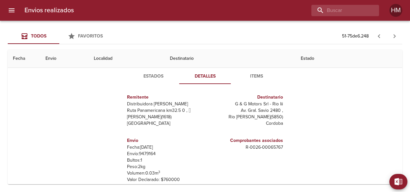
click at [147, 74] on span "Estados" at bounding box center [154, 76] width 44 height 8
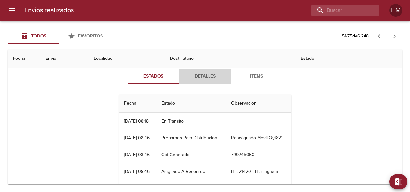
click at [198, 76] on span "Detalles" at bounding box center [205, 76] width 44 height 8
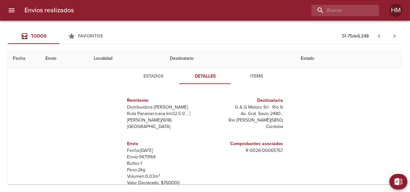
click at [149, 154] on p "Envío: 9479164" at bounding box center [165, 157] width 76 height 6
click at [159, 154] on p "Envío: 9479164" at bounding box center [165, 157] width 76 height 6
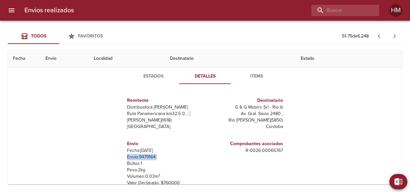
drag, startPoint x: 159, startPoint y: 153, endPoint x: 150, endPoint y: 153, distance: 8.4
click at [159, 154] on p "Envío: 9479164" at bounding box center [165, 157] width 76 height 6
click at [147, 154] on p "Envío: 9479164" at bounding box center [165, 157] width 76 height 6
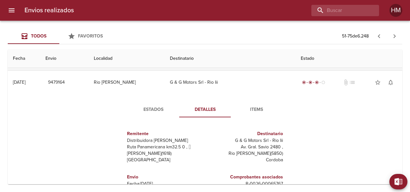
scroll to position [484, 0]
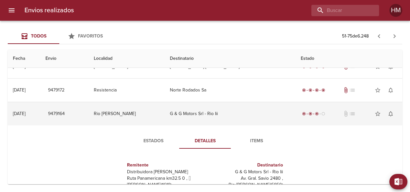
click at [151, 110] on td "Rio [PERSON_NAME]" at bounding box center [127, 113] width 76 height 23
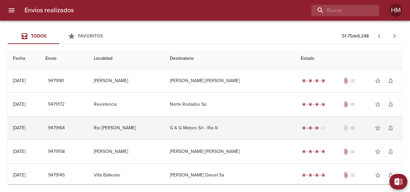
scroll to position [470, 0]
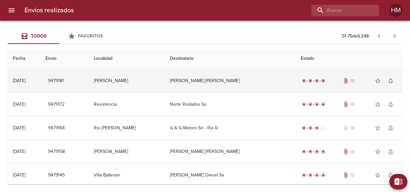
click at [117, 77] on td "[PERSON_NAME]" at bounding box center [127, 80] width 76 height 23
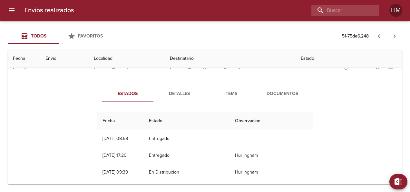
click at [183, 93] on span "Detalles" at bounding box center [179, 94] width 44 height 8
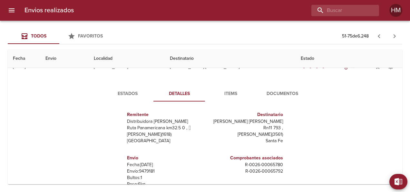
scroll to position [452, 0]
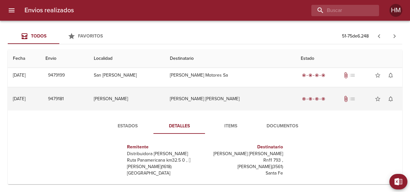
click at [140, 98] on td "[PERSON_NAME]" at bounding box center [127, 98] width 76 height 23
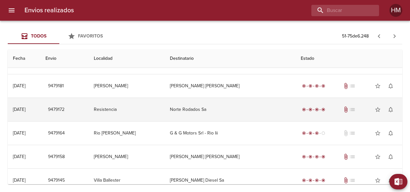
scroll to position [470, 0]
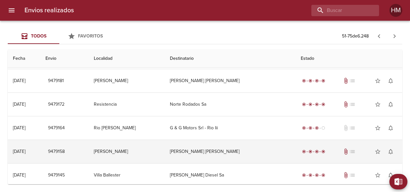
click at [149, 146] on td "[PERSON_NAME]" at bounding box center [127, 151] width 76 height 23
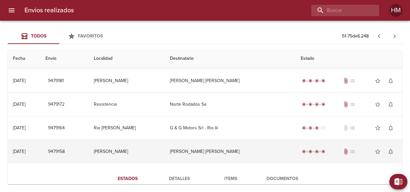
scroll to position [502, 0]
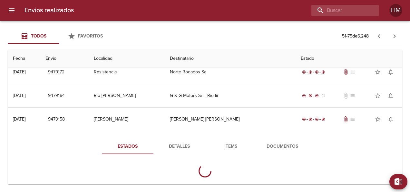
click at [179, 143] on span "Detalles" at bounding box center [179, 146] width 44 height 8
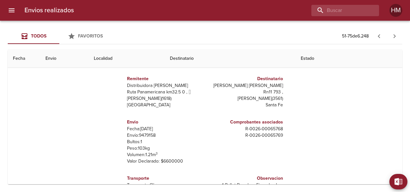
scroll to position [561, 0]
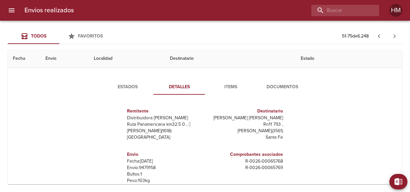
click at [132, 86] on span "Estados" at bounding box center [128, 87] width 44 height 8
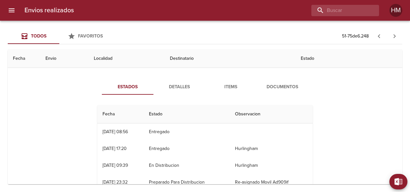
click at [172, 83] on span "Detalles" at bounding box center [179, 87] width 44 height 8
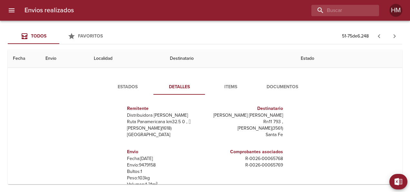
scroll to position [3, 0]
click at [151, 161] on p "Envío: 9479158" at bounding box center [165, 164] width 76 height 6
drag, startPoint x: 151, startPoint y: 160, endPoint x: 154, endPoint y: 162, distance: 3.6
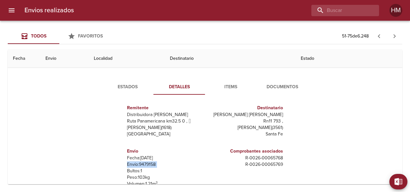
click at [154, 162] on p "Envío: 9479158" at bounding box center [165, 164] width 76 height 6
drag, startPoint x: 154, startPoint y: 162, endPoint x: 160, endPoint y: 162, distance: 5.8
click at [161, 162] on p "Envío: 9479158" at bounding box center [165, 164] width 76 height 6
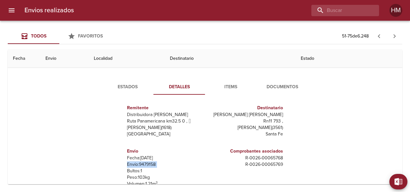
click at [155, 167] on p "Bultos: 1" at bounding box center [165, 170] width 76 height 6
click at [142, 162] on p "Envío: 9479158" at bounding box center [165, 164] width 76 height 6
click at [123, 83] on span "Estados" at bounding box center [128, 87] width 44 height 8
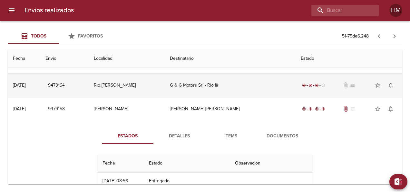
scroll to position [497, 0]
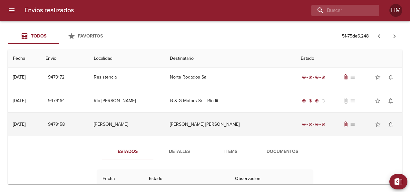
click at [151, 119] on td "[PERSON_NAME]" at bounding box center [127, 124] width 76 height 23
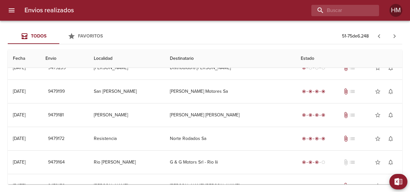
scroll to position [470, 0]
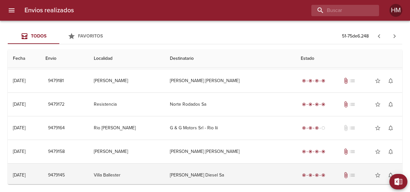
click at [150, 167] on td "Villa Ballester" at bounding box center [127, 174] width 76 height 23
click at [137, 171] on td "Villa Ballester" at bounding box center [127, 174] width 76 height 23
click at [192, 167] on td "[PERSON_NAME] Diesel Sa" at bounding box center [230, 174] width 131 height 23
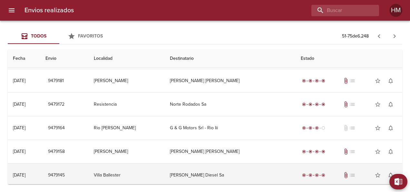
click at [192, 167] on td "[PERSON_NAME] Diesel Sa" at bounding box center [230, 174] width 131 height 23
click at [165, 169] on td "Villa Ballester" at bounding box center [127, 174] width 76 height 23
click at [215, 168] on td "[PERSON_NAME] Diesel Sa" at bounding box center [230, 174] width 131 height 23
click at [196, 171] on td "[PERSON_NAME] Diesel Sa" at bounding box center [230, 174] width 131 height 23
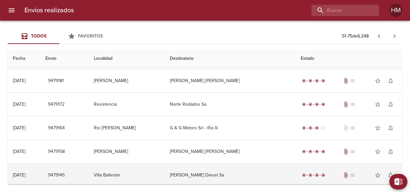
click at [196, 171] on td "[PERSON_NAME] Diesel Sa" at bounding box center [230, 174] width 131 height 23
click at [196, 172] on td "[PERSON_NAME] Diesel Sa" at bounding box center [230, 174] width 131 height 23
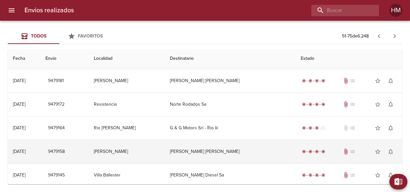
click at [124, 157] on td "[PERSON_NAME]" at bounding box center [127, 151] width 76 height 23
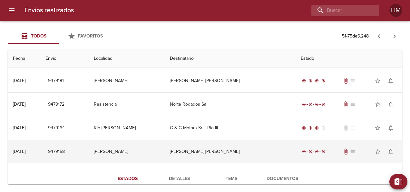
click at [145, 155] on td "[PERSON_NAME]" at bounding box center [127, 151] width 76 height 23
click at [136, 151] on td "[PERSON_NAME]" at bounding box center [127, 151] width 76 height 23
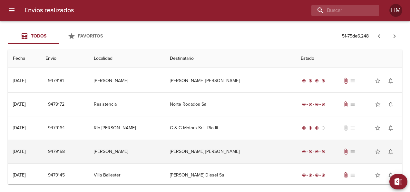
click at [136, 151] on td "[PERSON_NAME]" at bounding box center [127, 151] width 76 height 23
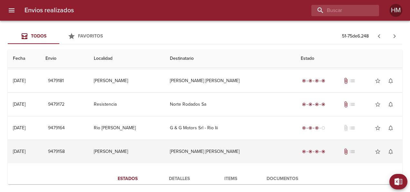
click at [136, 151] on td "[PERSON_NAME]" at bounding box center [127, 151] width 76 height 23
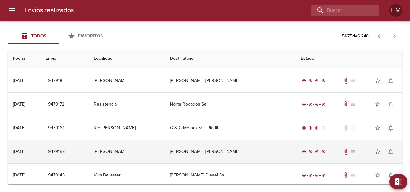
click at [136, 151] on td "[PERSON_NAME]" at bounding box center [127, 151] width 76 height 23
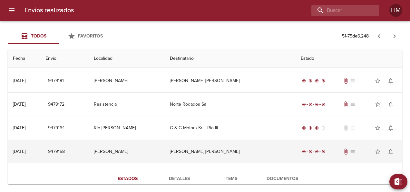
click at [136, 151] on td "[PERSON_NAME]" at bounding box center [127, 151] width 76 height 23
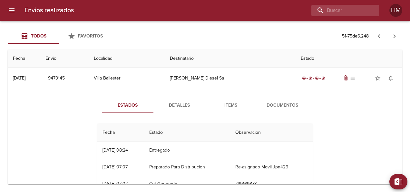
scroll to position [599, 0]
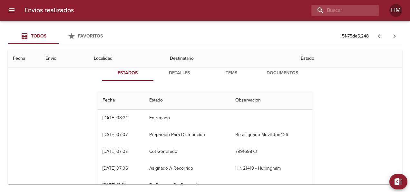
click at [172, 72] on span "Detalles" at bounding box center [179, 73] width 44 height 8
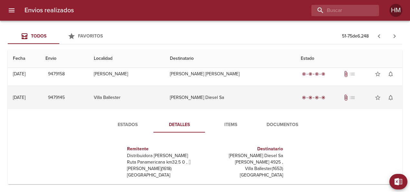
scroll to position [534, 0]
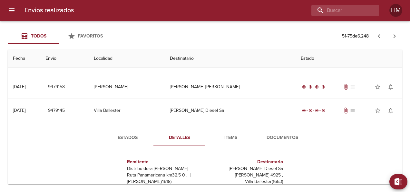
click at [124, 134] on span "Estados" at bounding box center [128, 138] width 44 height 8
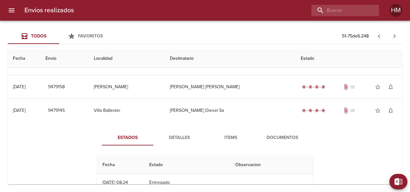
scroll to position [567, 0]
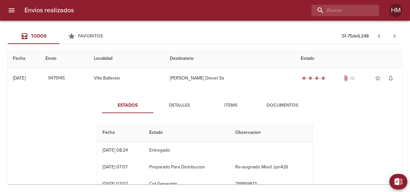
click at [183, 102] on span "Detalles" at bounding box center [179, 105] width 44 height 8
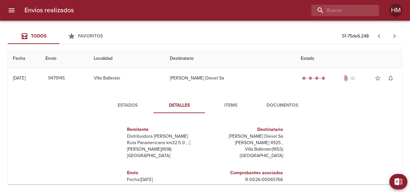
click at [145, 183] on p "Envío: 9479145" at bounding box center [165, 186] width 76 height 6
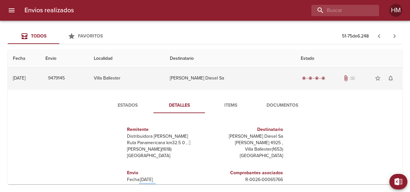
click at [144, 76] on td "Villa Ballester" at bounding box center [127, 77] width 76 height 23
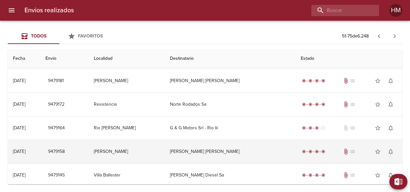
click at [165, 149] on td "[PERSON_NAME]" at bounding box center [127, 151] width 76 height 23
click at [144, 146] on td "[PERSON_NAME]" at bounding box center [127, 151] width 76 height 23
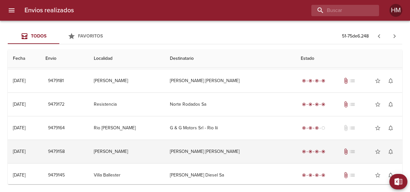
click at [144, 146] on td "[PERSON_NAME]" at bounding box center [127, 151] width 76 height 23
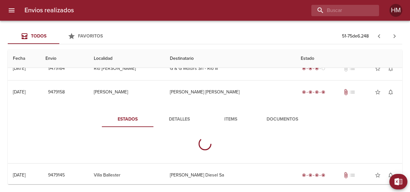
scroll to position [567, 0]
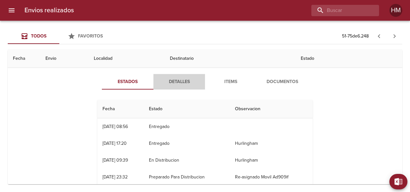
click at [171, 79] on span "Detalles" at bounding box center [179, 82] width 44 height 8
click at [165, 66] on td "[PERSON_NAME]" at bounding box center [127, 54] width 76 height 23
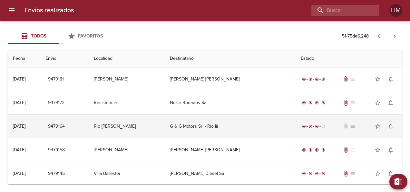
scroll to position [470, 0]
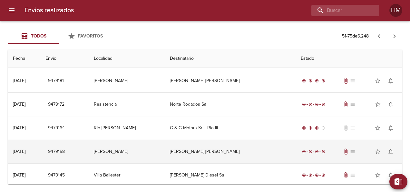
click at [162, 148] on td "[PERSON_NAME]" at bounding box center [127, 151] width 76 height 23
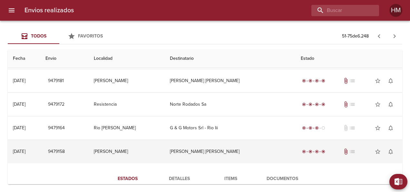
click at [162, 148] on td "[PERSON_NAME]" at bounding box center [127, 151] width 76 height 23
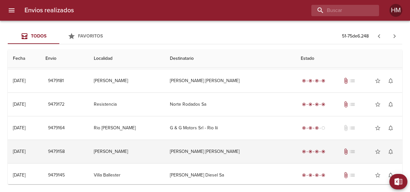
click at [162, 148] on td "[PERSON_NAME]" at bounding box center [127, 151] width 76 height 23
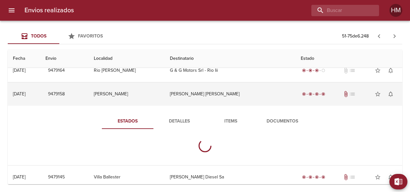
scroll to position [529, 0]
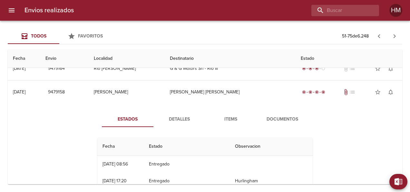
click at [169, 117] on span "Detalles" at bounding box center [179, 119] width 44 height 8
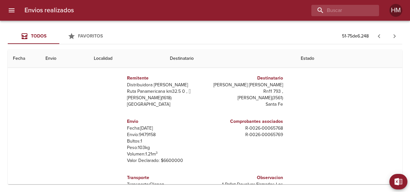
scroll to position [0, 0]
click at [319, 131] on div "Estados Detalles Items Documentos Remitente Distribuidora [PERSON_NAME] Ruta Pa…" at bounding box center [205, 121] width 385 height 165
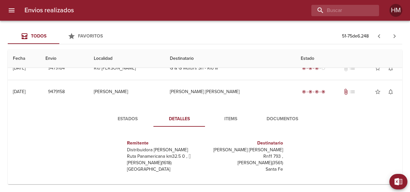
scroll to position [529, 0]
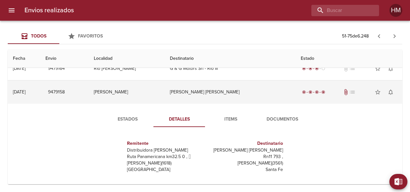
click at [165, 89] on td "[PERSON_NAME]" at bounding box center [127, 91] width 76 height 23
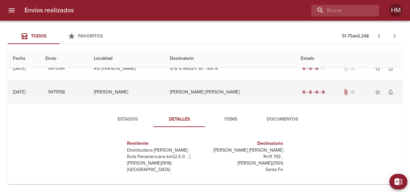
click at [165, 89] on td "[PERSON_NAME]" at bounding box center [127, 91] width 76 height 23
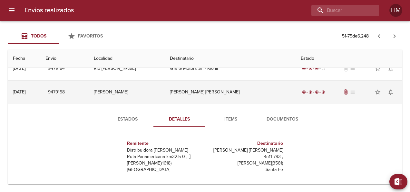
click at [165, 89] on td "[PERSON_NAME]" at bounding box center [127, 91] width 76 height 23
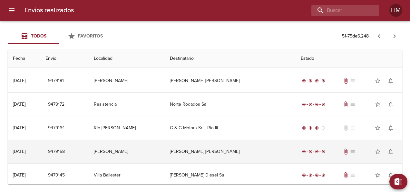
scroll to position [470, 0]
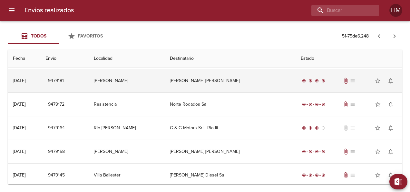
click at [152, 76] on td "[PERSON_NAME]" at bounding box center [127, 80] width 76 height 23
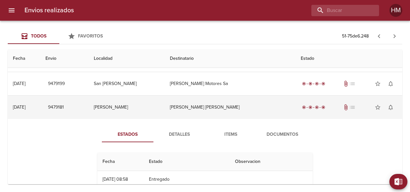
scroll to position [441, 0]
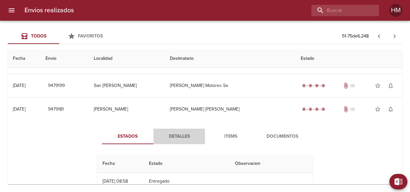
click at [181, 129] on button "Detalles" at bounding box center [180, 135] width 52 height 15
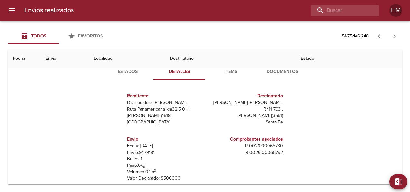
scroll to position [474, 0]
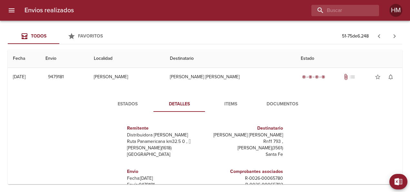
click at [129, 102] on span "Estados" at bounding box center [128, 104] width 44 height 8
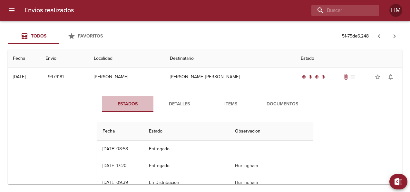
click at [129, 102] on span "Estados" at bounding box center [128, 104] width 44 height 8
click at [173, 96] on button "Detalles" at bounding box center [180, 103] width 52 height 15
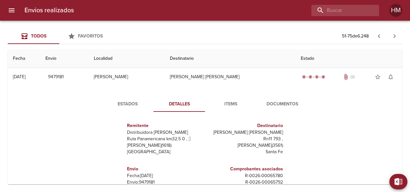
scroll to position [3, 0]
click at [147, 178] on p "Envío: 9479181" at bounding box center [165, 181] width 76 height 6
drag, startPoint x: 147, startPoint y: 177, endPoint x: 189, endPoint y: 171, distance: 42.3
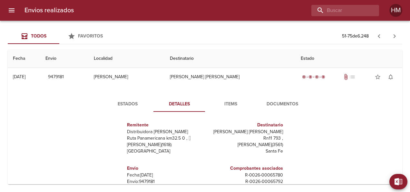
click at [189, 172] on p "Fecha: [DATE]" at bounding box center [165, 175] width 76 height 6
click at [141, 178] on p "Envío: 9479181" at bounding box center [165, 181] width 76 height 6
